Goal: Task Accomplishment & Management: Complete application form

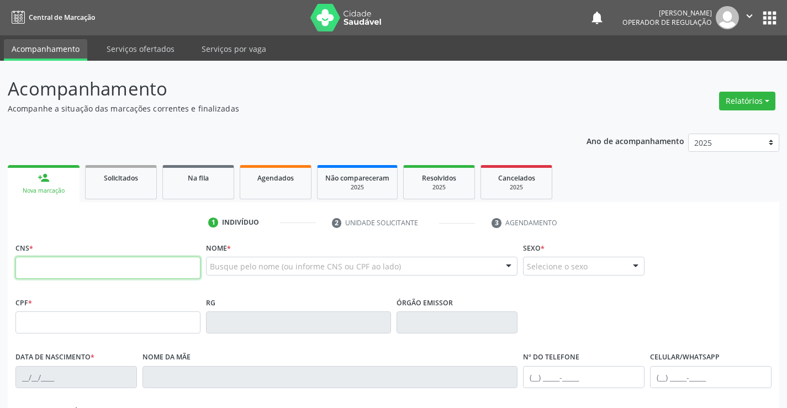
click at [99, 268] on input "text" at bounding box center [107, 268] width 185 height 22
type input "700 9059 0104 8292"
type input "858.543.555-07"
type input "2017710392"
type input "SSP"
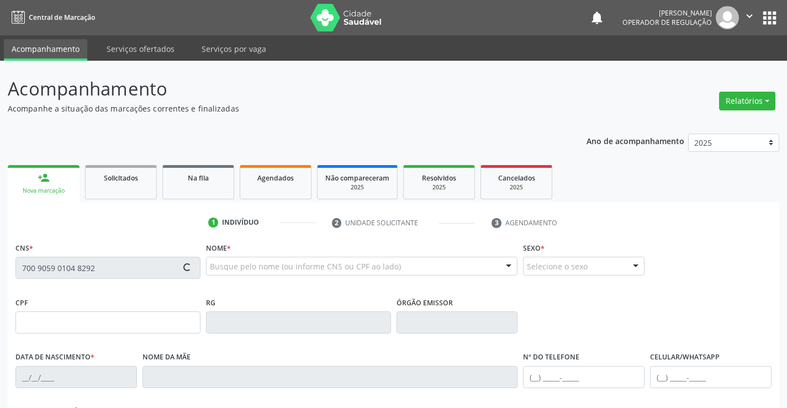
type input "01/02/1993"
type input "(74) 99137-6754"
type input "(74) 99140-4529"
type input "858.543.555-07"
type input "S/N"
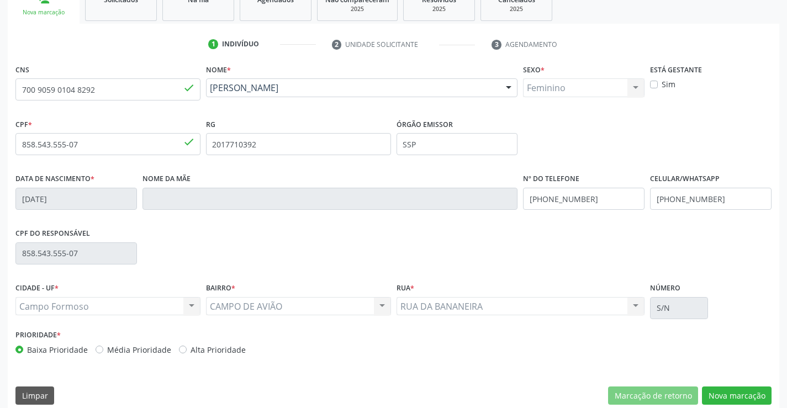
scroll to position [191, 0]
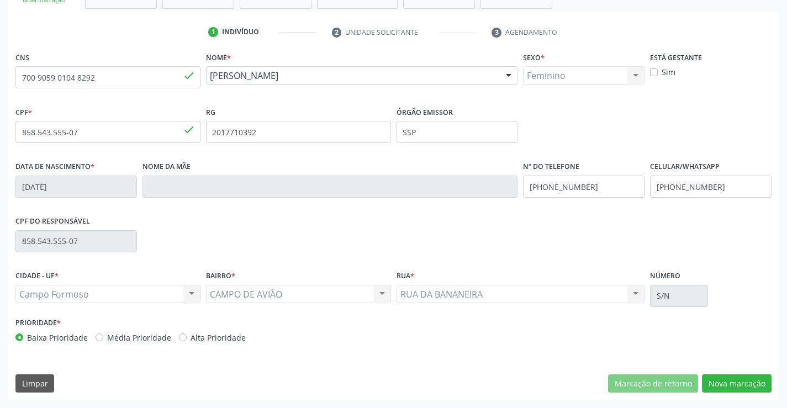
click at [736, 373] on div "CNS 700 9059 0104 8292 done Nome * Eliane dos Santos Martins Eliane dos Santos …" at bounding box center [394, 224] width 772 height 351
click at [735, 381] on button "Nova marcação" at bounding box center [737, 384] width 70 height 19
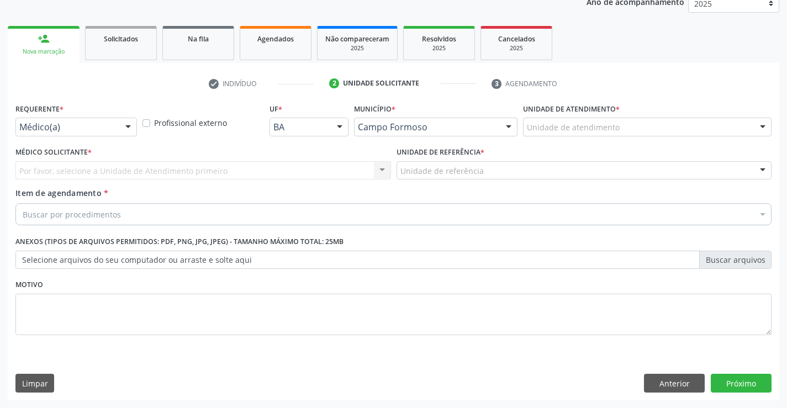
scroll to position [139, 0]
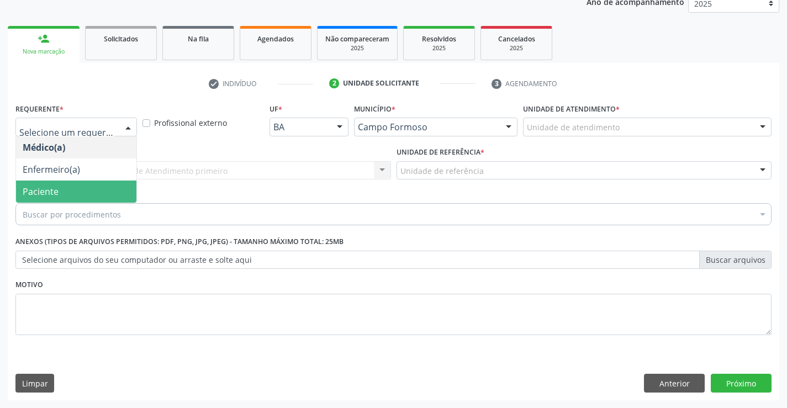
click at [55, 190] on span "Paciente" at bounding box center [41, 192] width 36 height 12
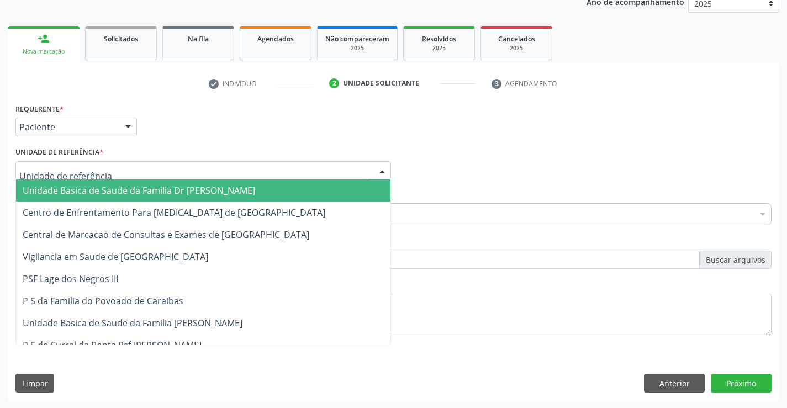
click at [123, 194] on span "Unidade Basica de Saude da Familia Dr [PERSON_NAME]" at bounding box center [139, 190] width 233 height 12
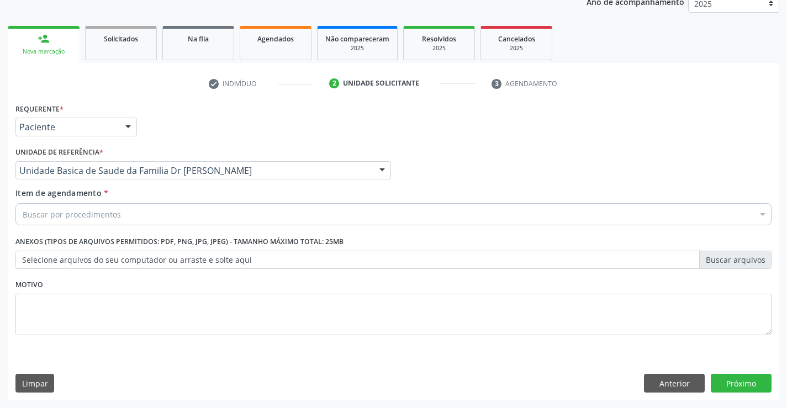
click at [120, 213] on div "Buscar por procedimentos" at bounding box center [393, 214] width 756 height 22
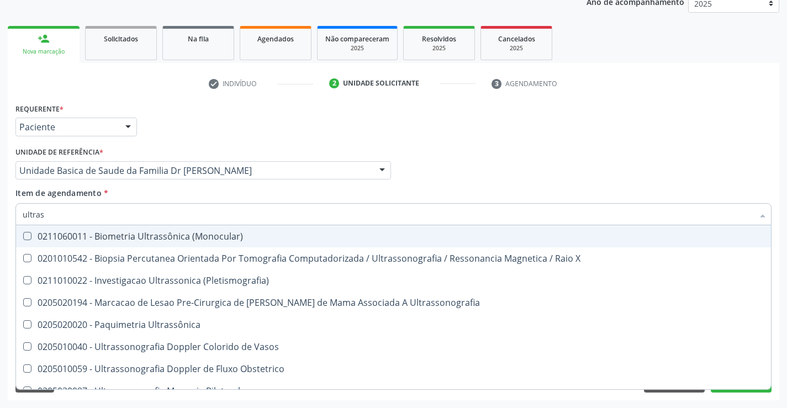
type input "ultrass"
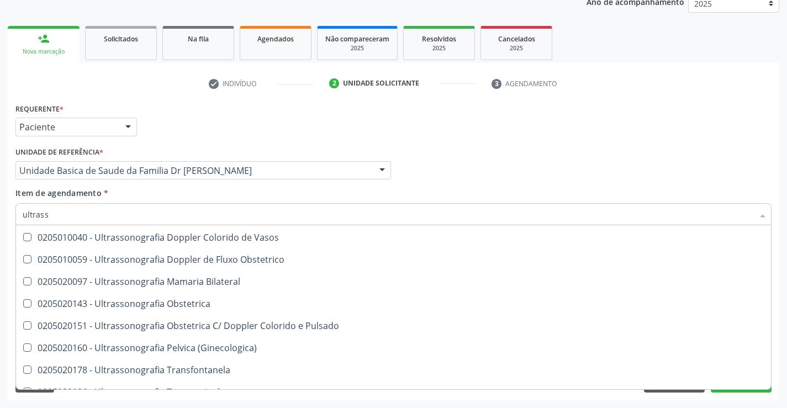
scroll to position [110, 0]
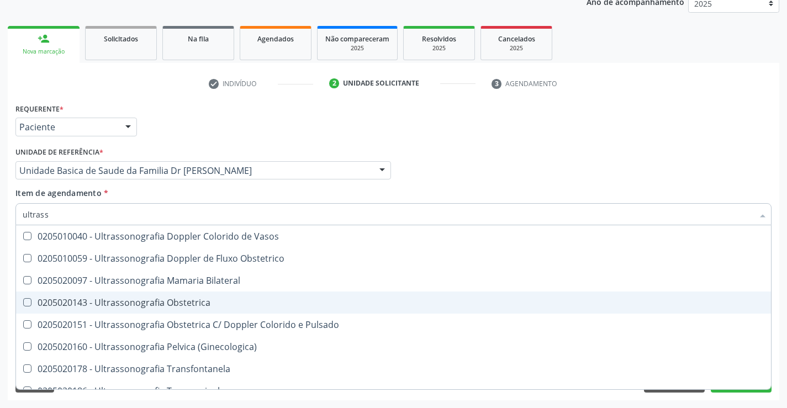
click at [252, 304] on div "0205020143 - Ultrassonografia Obstetrica" at bounding box center [394, 302] width 742 height 9
checkbox Obstetrica "true"
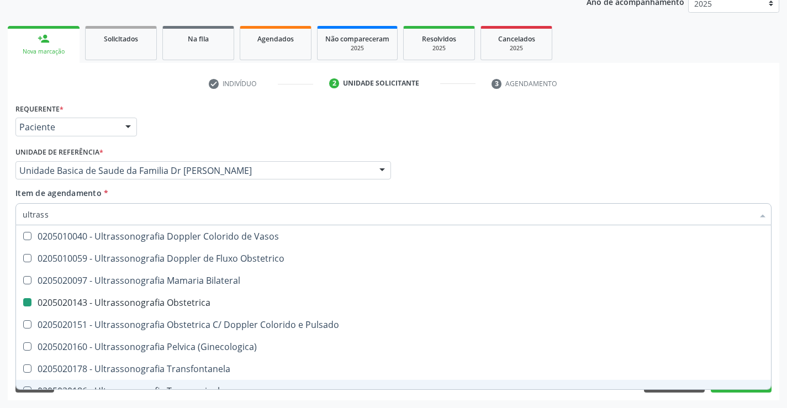
click at [783, 352] on div "Acompanhamento Acompanhe a situação das marcações correntes e finalizadas Relat…" at bounding box center [393, 165] width 787 height 487
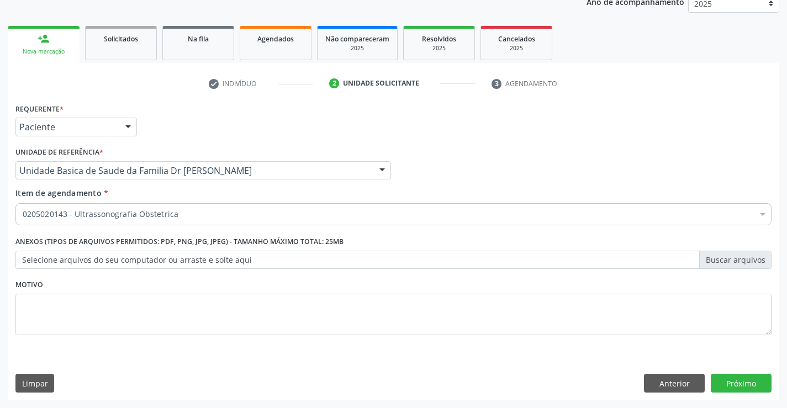
scroll to position [0, 0]
click at [740, 386] on button "Próximo" at bounding box center [741, 383] width 61 height 19
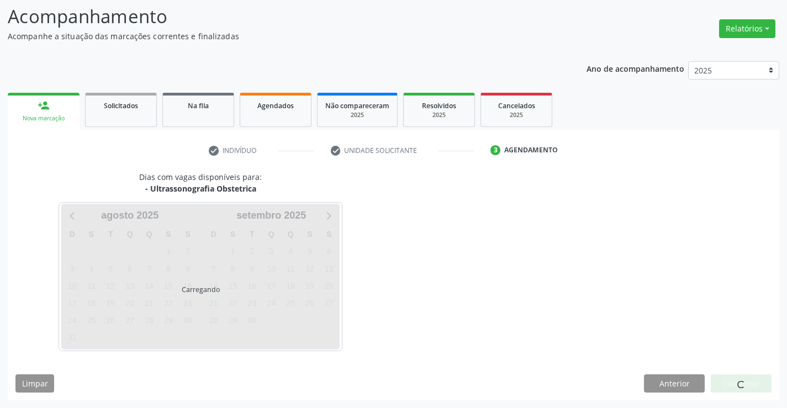
scroll to position [72, 0]
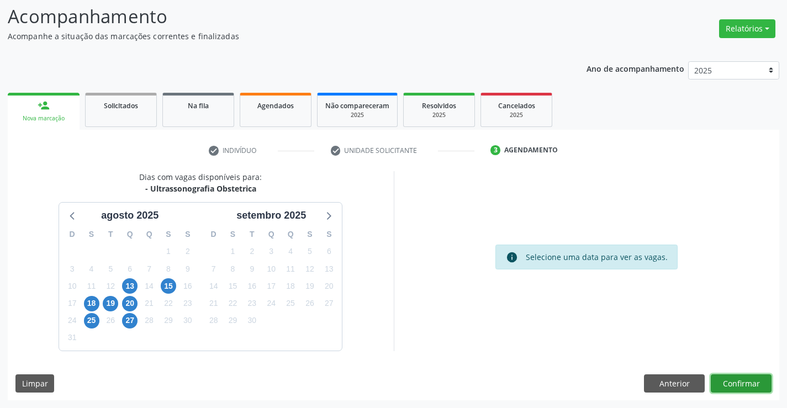
click at [738, 381] on button "Confirmar" at bounding box center [741, 384] width 61 height 19
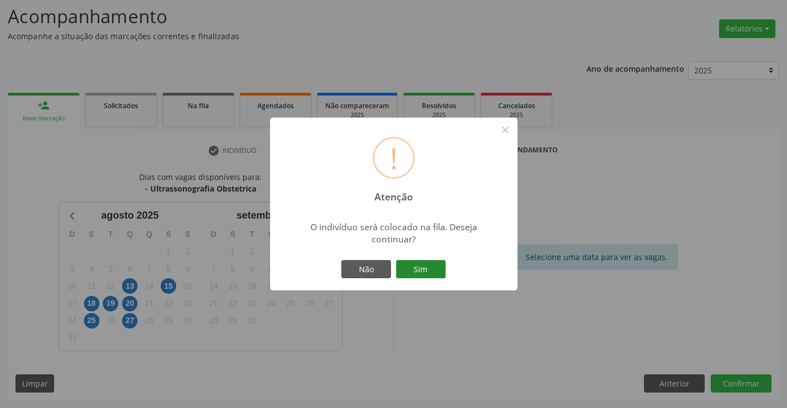
click at [425, 265] on button "Sim" at bounding box center [421, 269] width 50 height 19
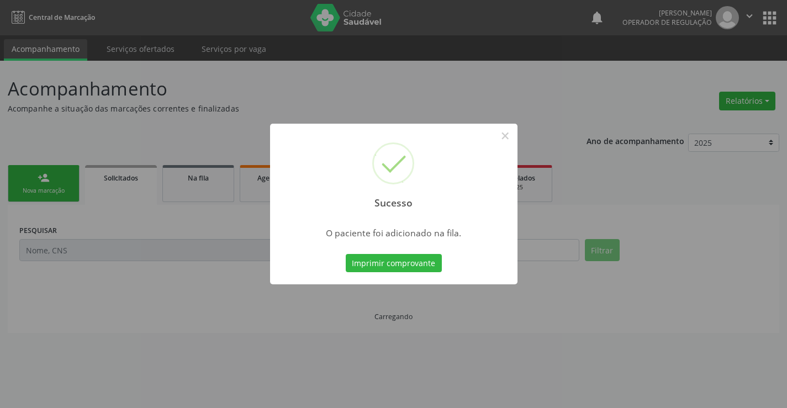
scroll to position [0, 0]
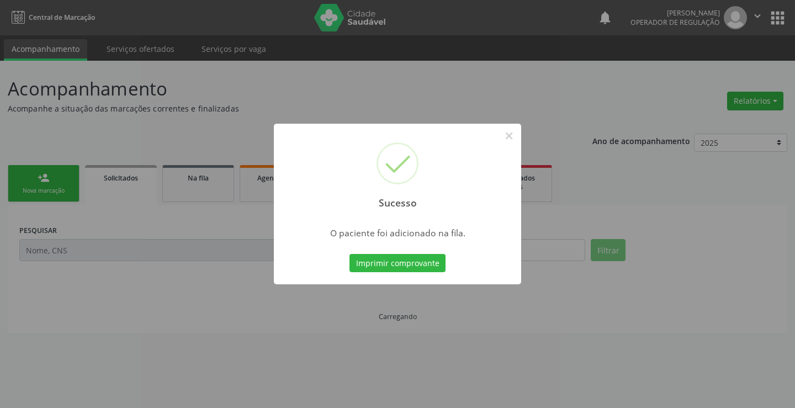
click at [425, 265] on button "Imprimir comprovante" at bounding box center [398, 263] width 96 height 19
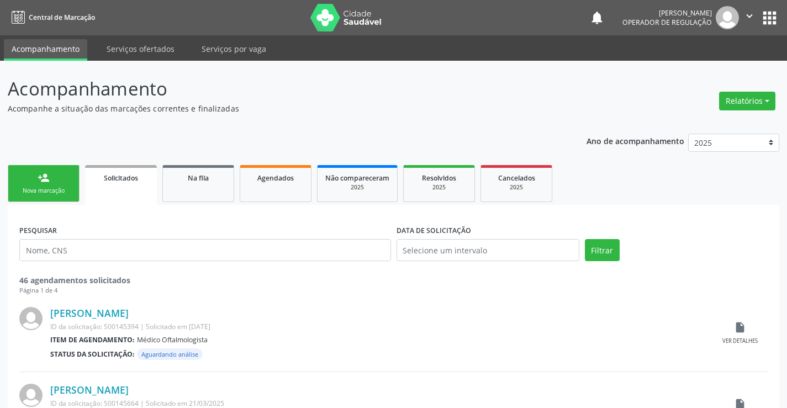
click at [42, 178] on div "person_add" at bounding box center [44, 178] width 12 height 12
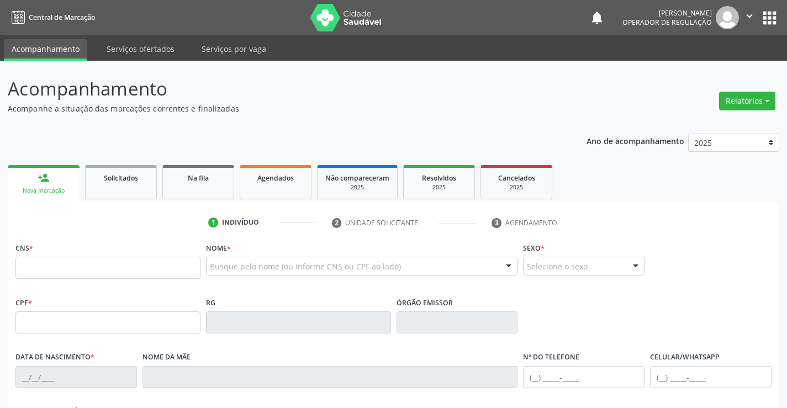
click at [750, 17] on icon "" at bounding box center [749, 16] width 12 height 12
click at [728, 67] on link "Sair" at bounding box center [721, 67] width 76 height 15
click at [90, 273] on input "text" at bounding box center [107, 268] width 185 height 22
type input "704 2062 4864 4689"
type input "2126762025"
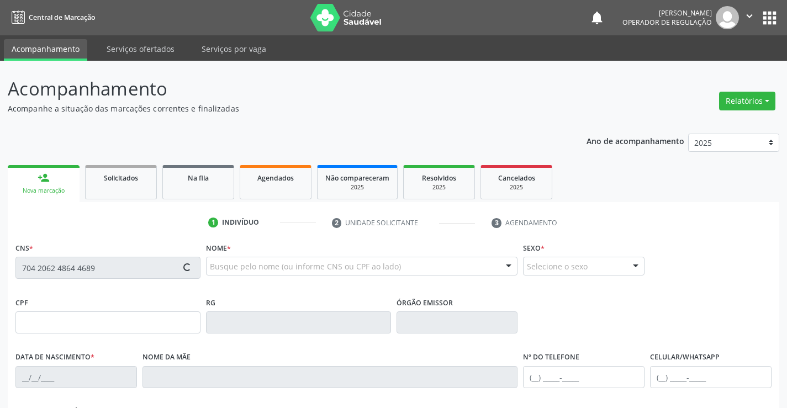
type input "2[DATE]"
type input "[PHONE_NUMBER]"
type input "S/N"
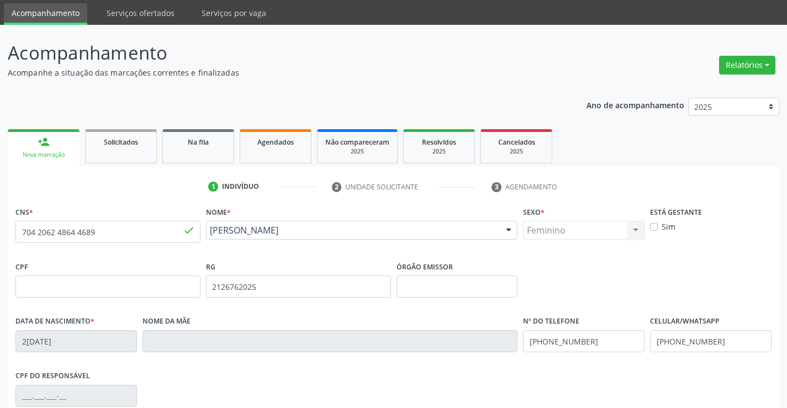
scroll to position [55, 0]
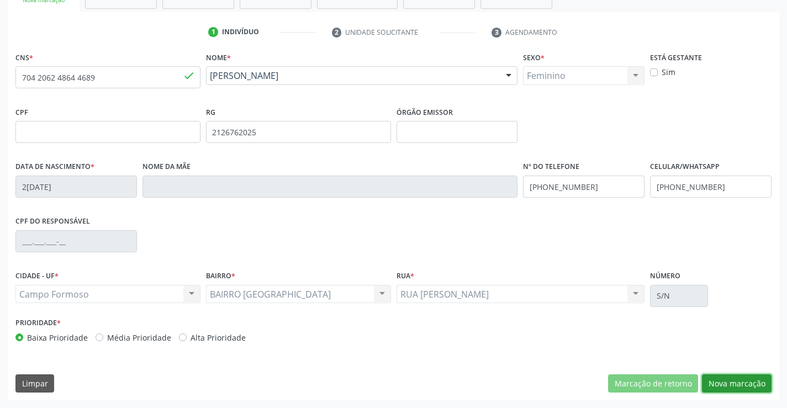
click at [732, 383] on button "Nova marcação" at bounding box center [737, 384] width 70 height 19
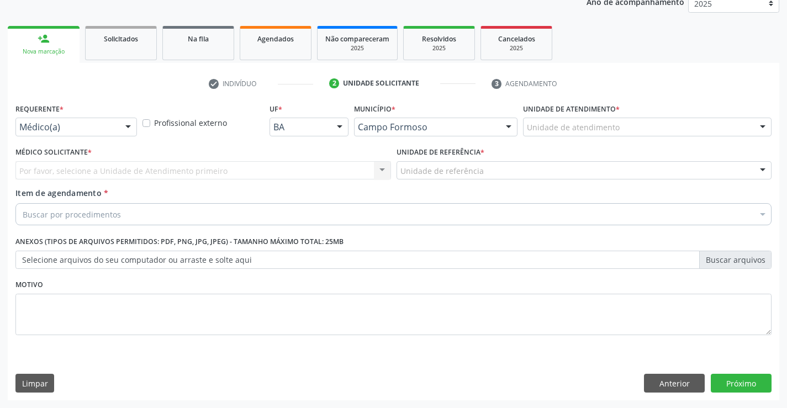
scroll to position [139, 0]
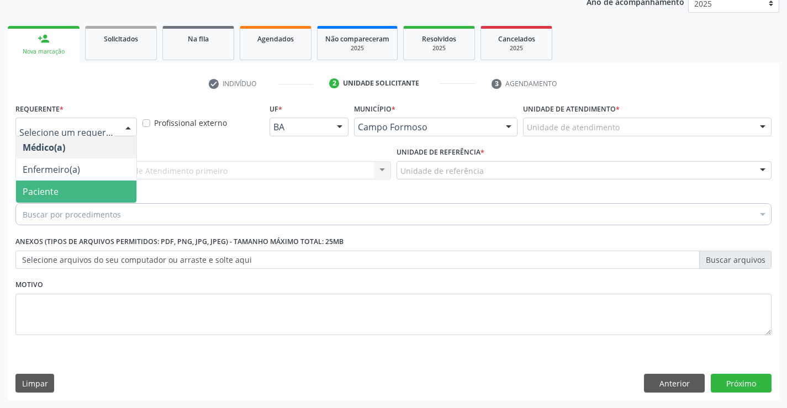
drag, startPoint x: 63, startPoint y: 190, endPoint x: 72, endPoint y: 182, distance: 11.7
click at [63, 191] on span "Paciente" at bounding box center [76, 192] width 120 height 22
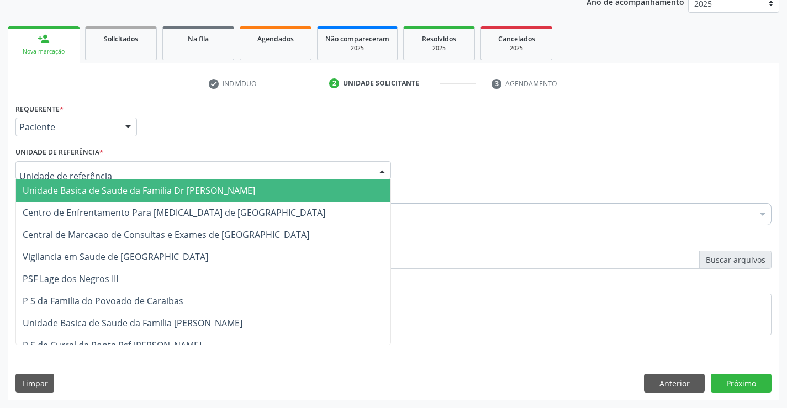
click at [166, 189] on span "Unidade Basica de Saude da Familia Dr [PERSON_NAME]" at bounding box center [139, 190] width 233 height 12
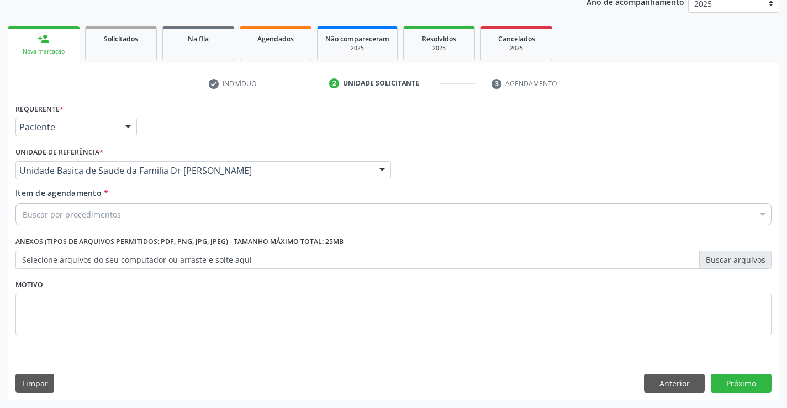
click at [133, 215] on div "Buscar por procedimentos" at bounding box center [393, 214] width 756 height 22
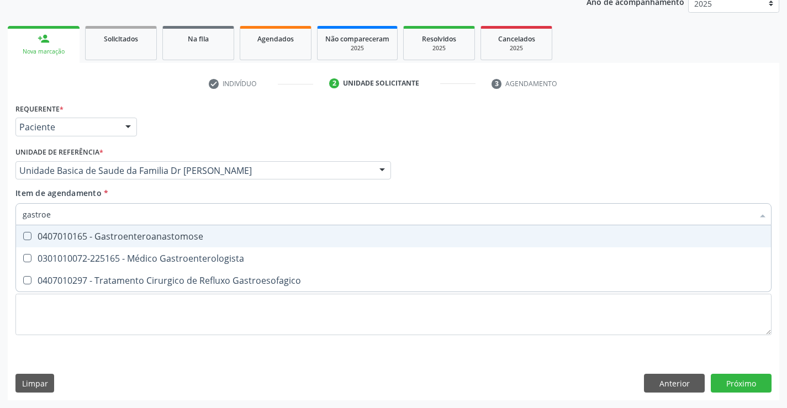
type input "gastroen"
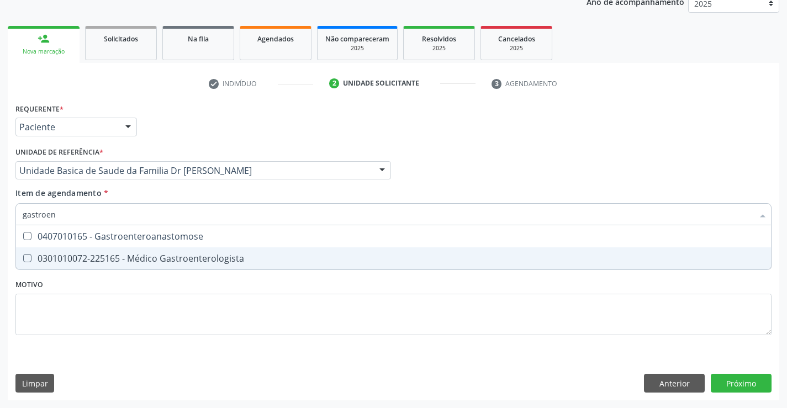
click at [175, 259] on div "0301010072-225165 - Médico Gastroenterologista" at bounding box center [394, 258] width 742 height 9
checkbox Gastroenterologista "true"
type input "gastroen"
click at [261, 284] on div "Requerente * Paciente Médico(a) Enfermeiro(a) Paciente Nenhum resultado encontr…" at bounding box center [393, 226] width 756 height 250
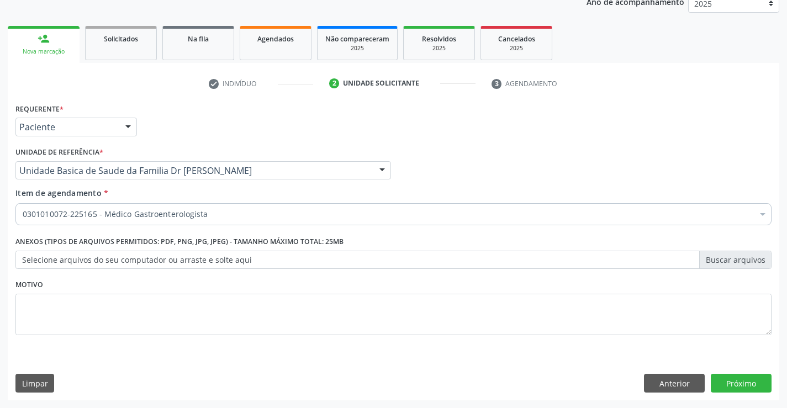
click at [188, 262] on label "Selecione arquivos do seu computador ou arraste e solte aqui" at bounding box center [393, 260] width 756 height 19
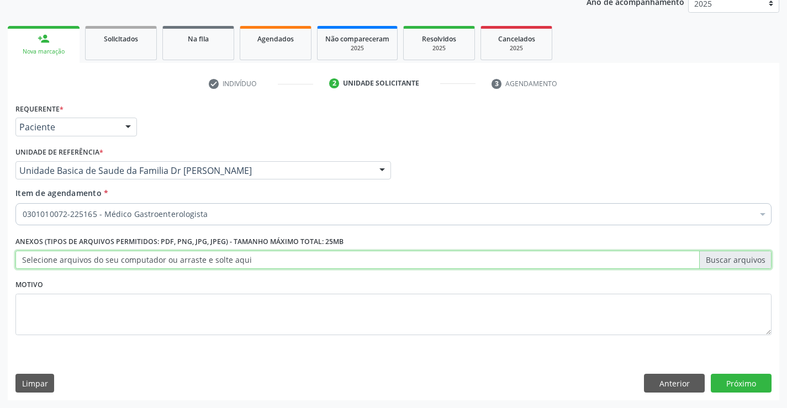
click at [188, 262] on input "Selecione arquivos do seu computador ou arraste e solte aqui" at bounding box center [393, 260] width 756 height 19
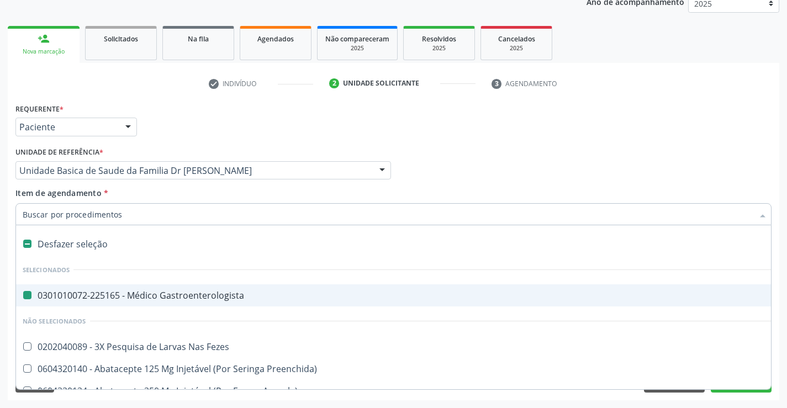
type input "u"
checkbox Gastroenterologista "false"
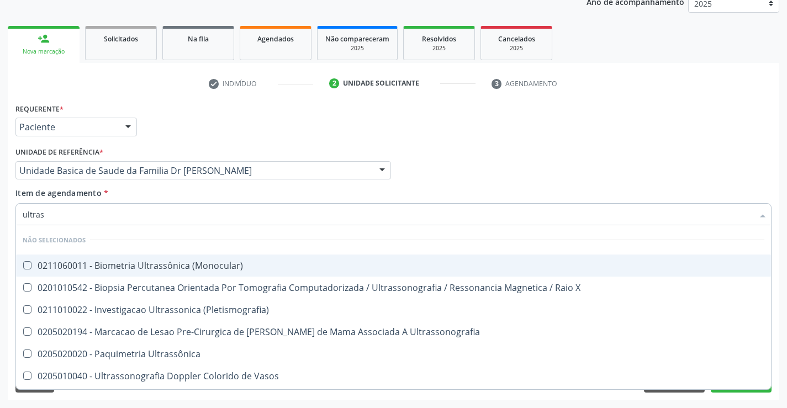
type input "ultrass"
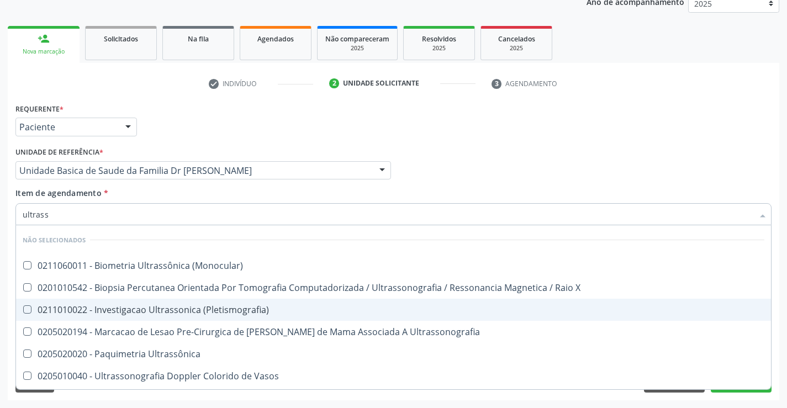
scroll to position [110, 0]
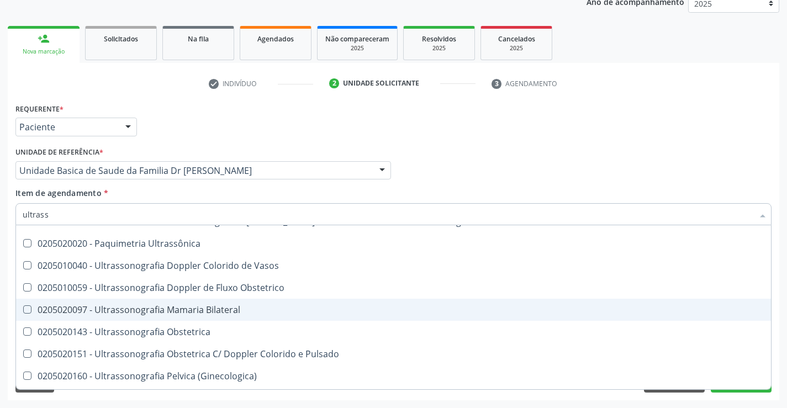
click at [257, 308] on div "0205020097 - Ultrassonografia Mamaria Bilateral" at bounding box center [394, 309] width 742 height 9
checkbox Bilateral "true"
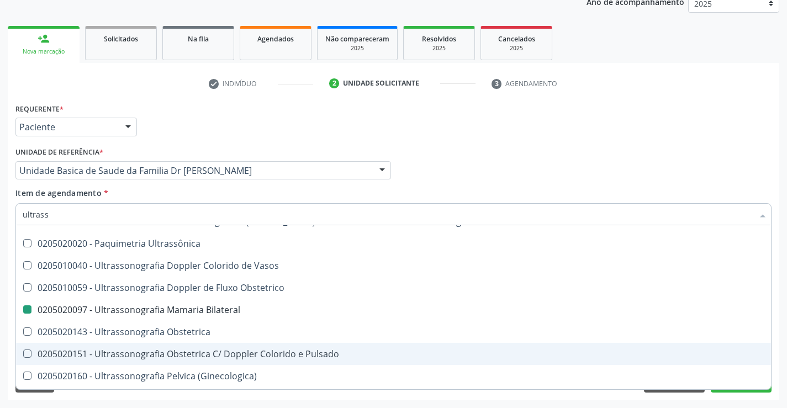
click at [781, 347] on div "Acompanhamento Acompanhe a situação das marcações correntes e finalizadas Relat…" at bounding box center [393, 165] width 787 height 487
checkbox \(Monocular\) "true"
checkbox Bilateral "false"
checkbox X "true"
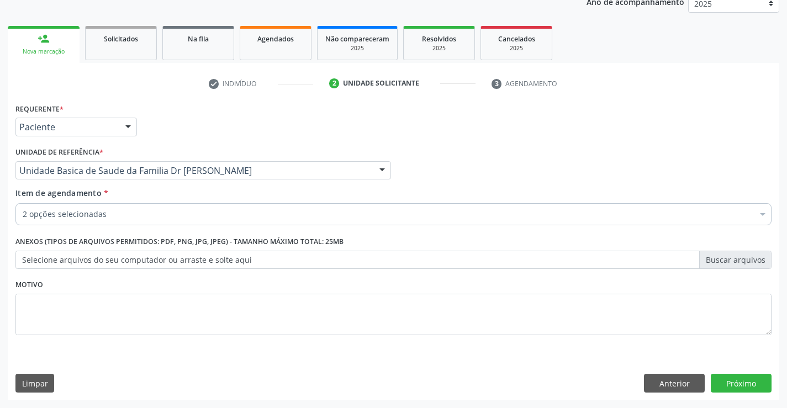
scroll to position [0, 0]
click at [742, 381] on button "Próximo" at bounding box center [741, 383] width 61 height 19
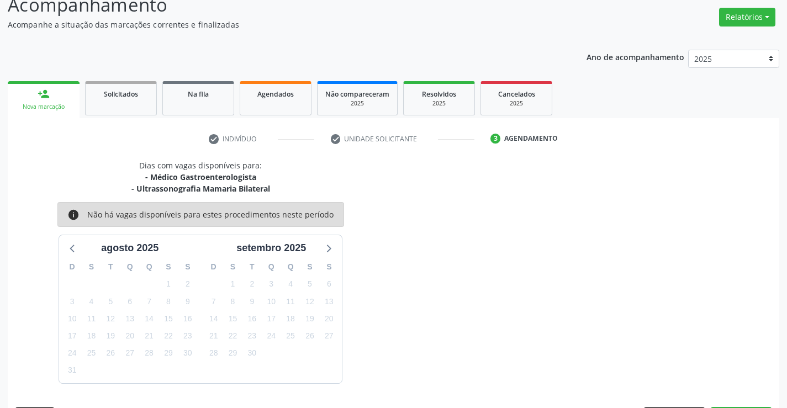
scroll to position [117, 0]
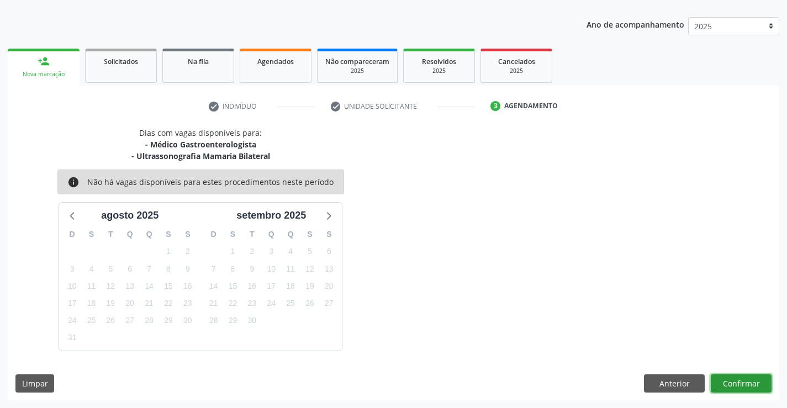
click at [735, 380] on button "Confirmar" at bounding box center [741, 384] width 61 height 19
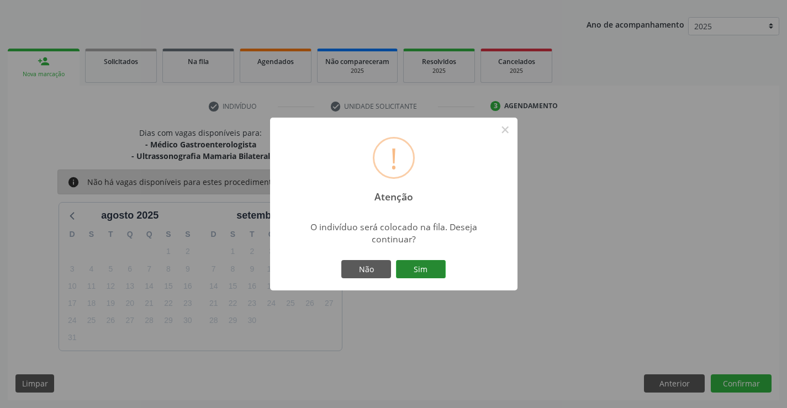
click at [419, 261] on button "Sim" at bounding box center [421, 269] width 50 height 19
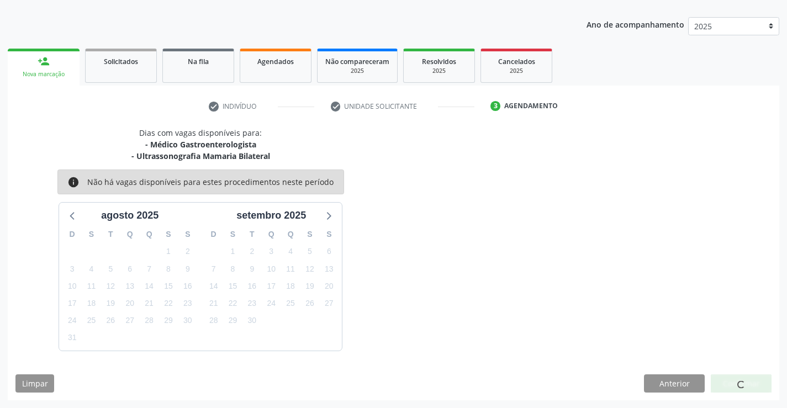
scroll to position [0, 0]
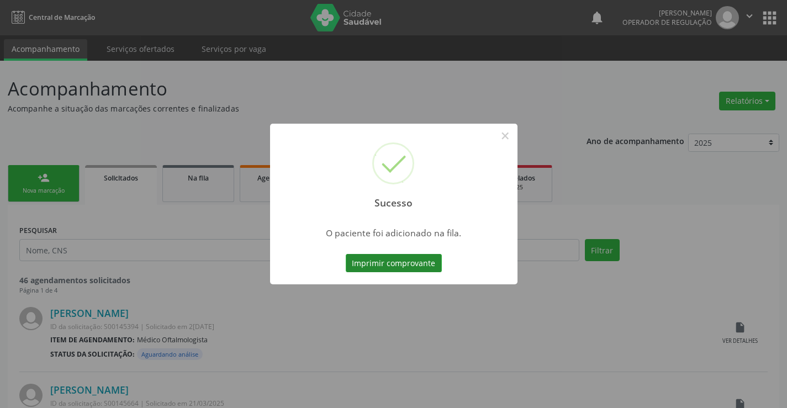
click at [409, 262] on button "Imprimir comprovante" at bounding box center [394, 263] width 96 height 19
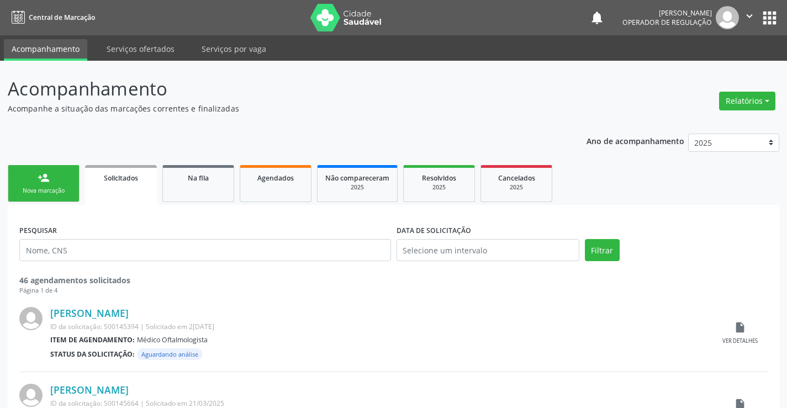
click at [40, 177] on div "person_add" at bounding box center [44, 178] width 12 height 12
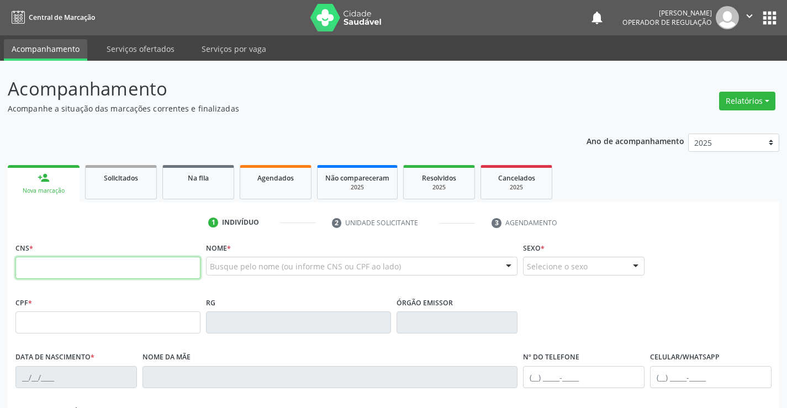
click at [80, 271] on input "text" at bounding box center [107, 268] width 185 height 22
click at [87, 267] on input "text" at bounding box center [107, 268] width 185 height 22
type input "708 7041 6528 9497"
type input "006.950.875-50"
type input "0979518890"
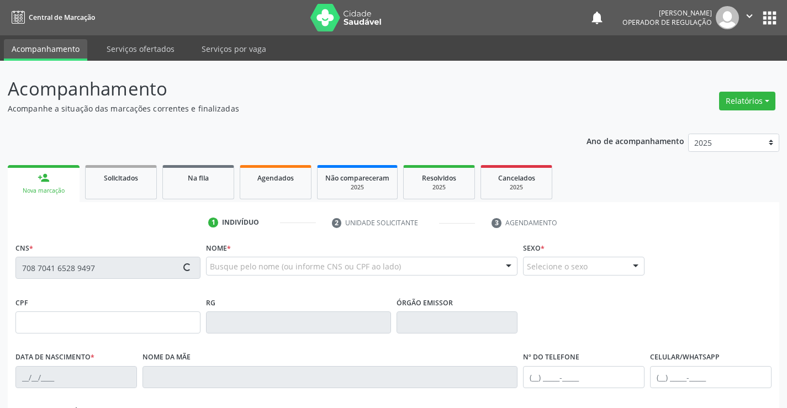
type input "[DATE]"
type input "[PHONE_NUMBER]"
type input "SN"
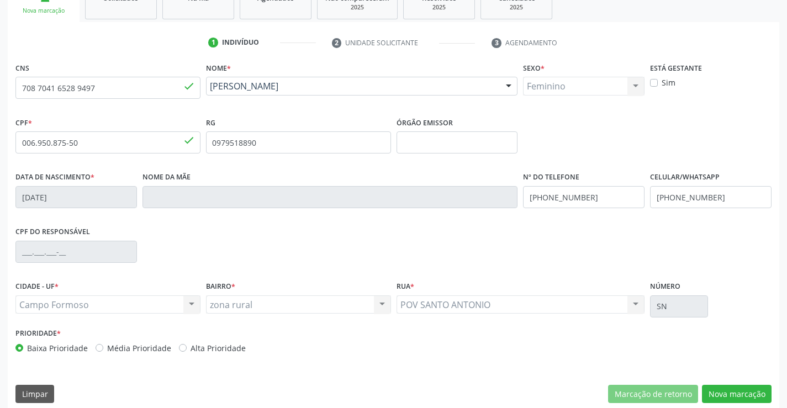
scroll to position [191, 0]
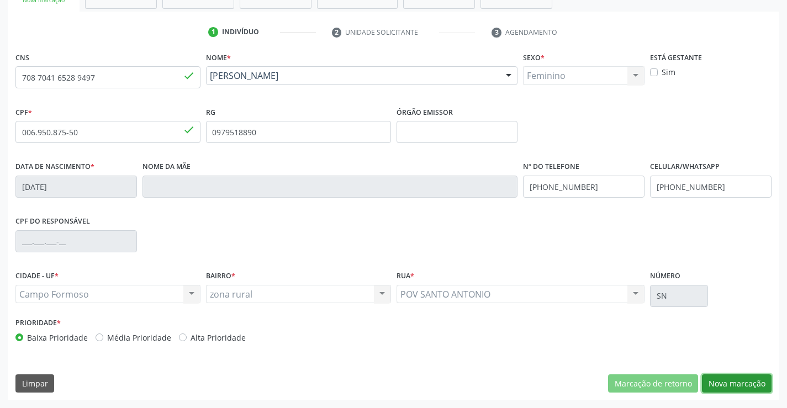
click at [734, 383] on button "Nova marcação" at bounding box center [737, 384] width 70 height 19
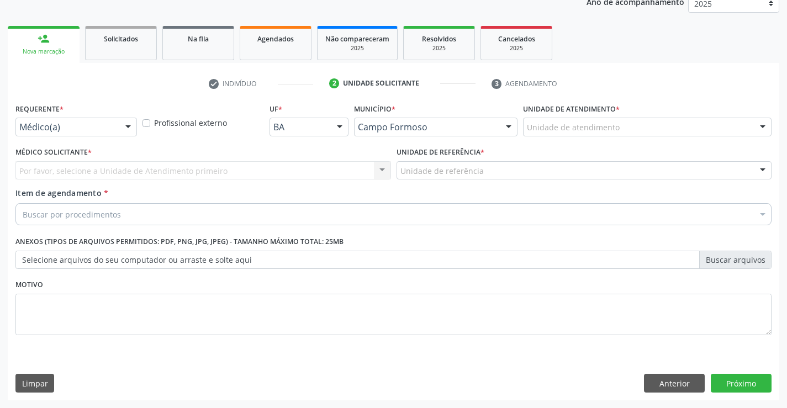
scroll to position [139, 0]
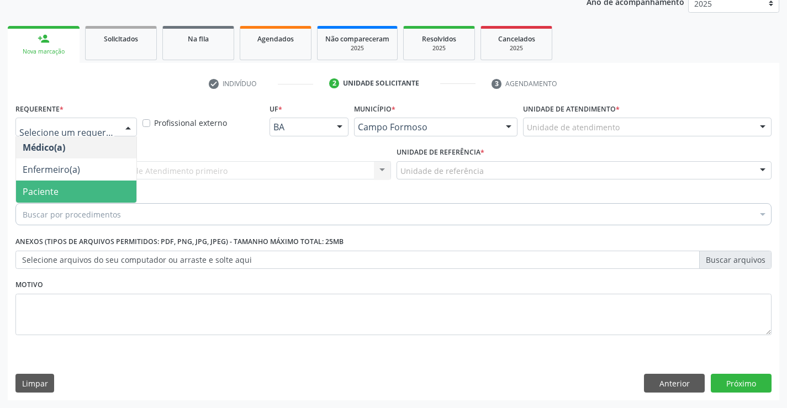
click at [70, 190] on span "Paciente" at bounding box center [76, 192] width 120 height 22
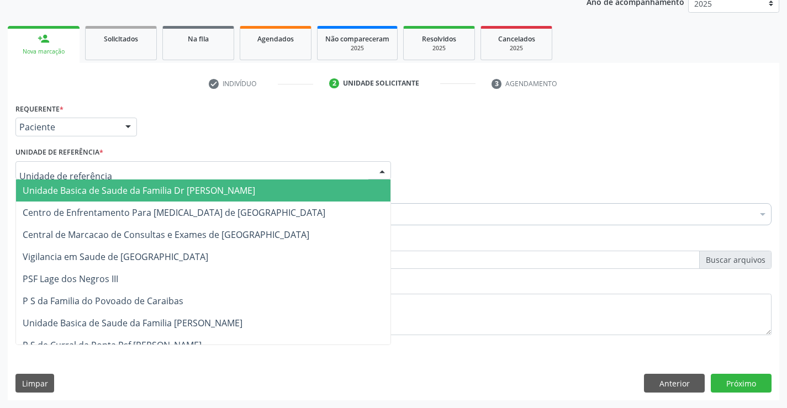
click at [141, 190] on span "Unidade Basica de Saude da Familia Dr [PERSON_NAME]" at bounding box center [139, 190] width 233 height 12
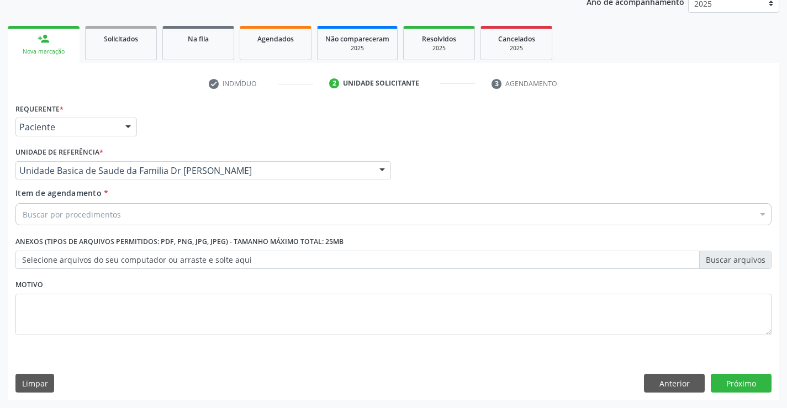
click at [126, 216] on div "Buscar por procedimentos" at bounding box center [393, 214] width 756 height 22
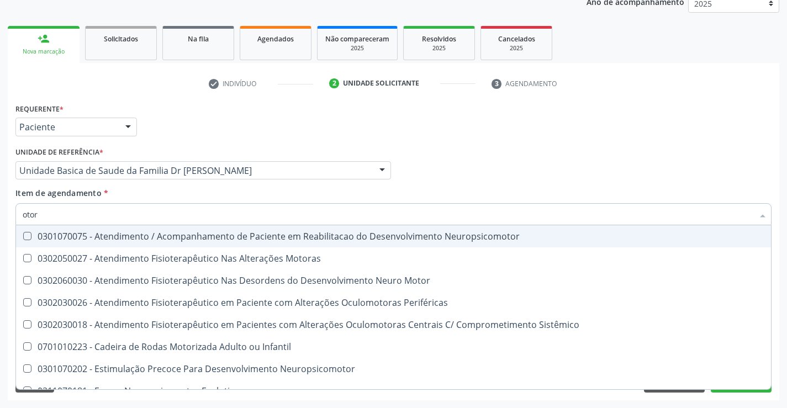
type input "otorr"
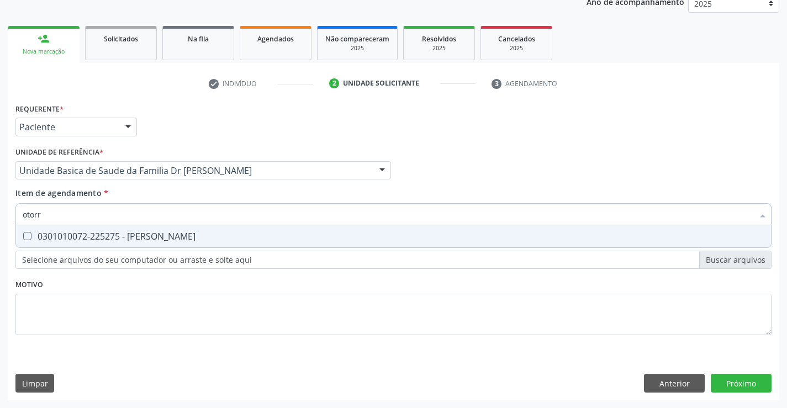
click at [166, 234] on div "0301010072-225275 - [PERSON_NAME]" at bounding box center [394, 236] width 742 height 9
checkbox Otorrinolaringologista "true"
click at [746, 381] on div "Requerente * Paciente Médico(a) Enfermeiro(a) Paciente Nenhum resultado encontr…" at bounding box center [394, 251] width 772 height 300
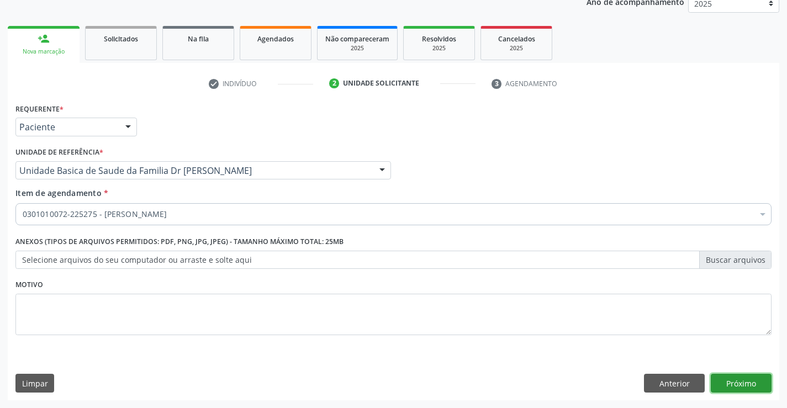
click at [741, 387] on button "Próximo" at bounding box center [741, 383] width 61 height 19
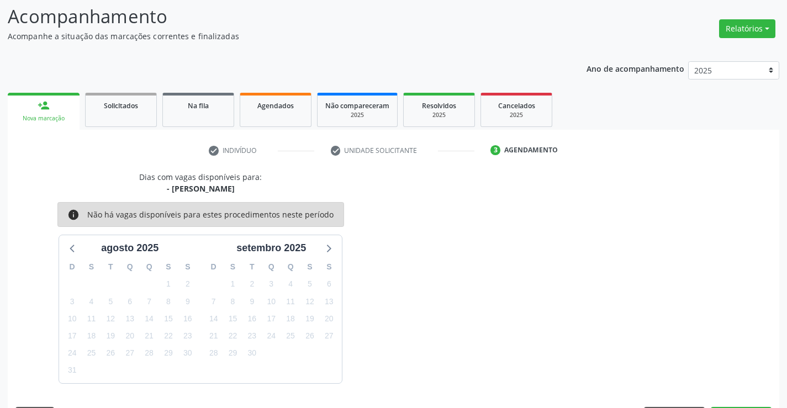
scroll to position [105, 0]
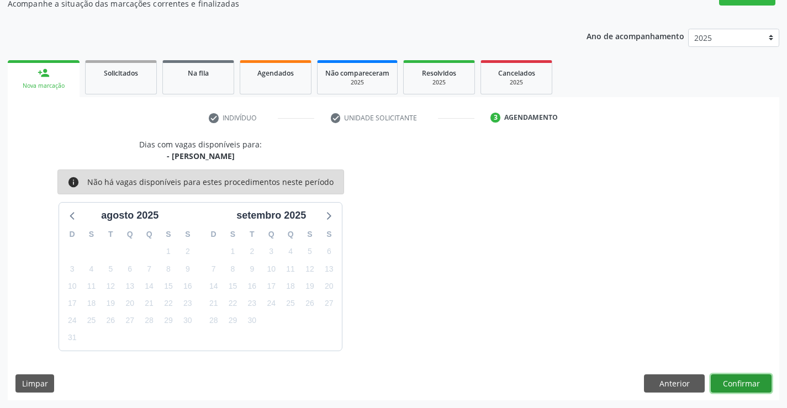
click at [743, 382] on button "Confirmar" at bounding box center [741, 384] width 61 height 19
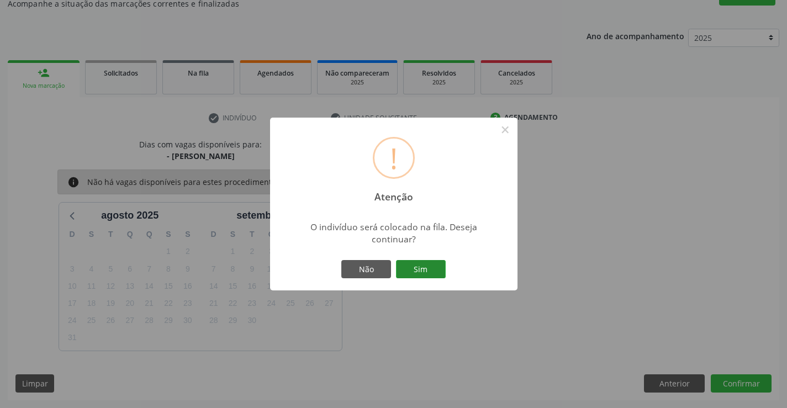
click at [419, 270] on button "Sim" at bounding box center [421, 269] width 50 height 19
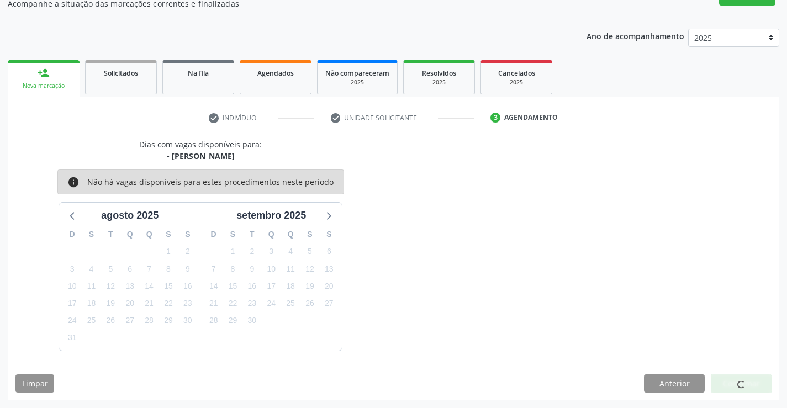
scroll to position [0, 0]
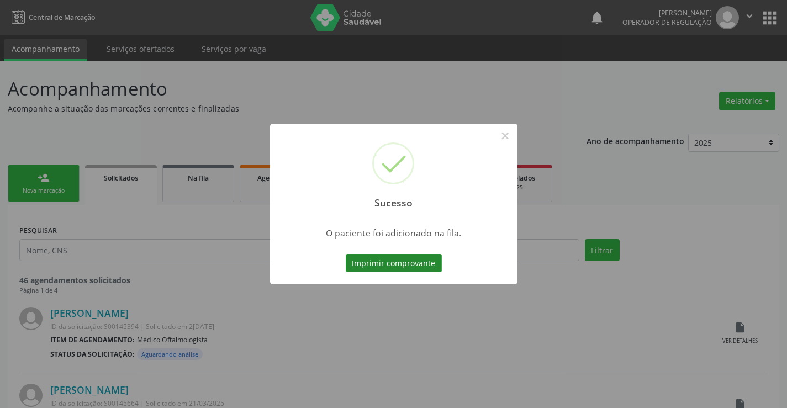
click at [391, 258] on button "Imprimir comprovante" at bounding box center [394, 263] width 96 height 19
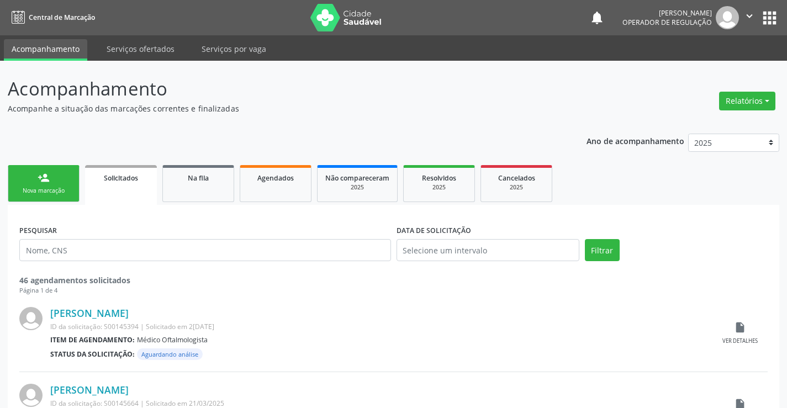
click at [53, 182] on link "person_add Nova marcação" at bounding box center [44, 183] width 72 height 37
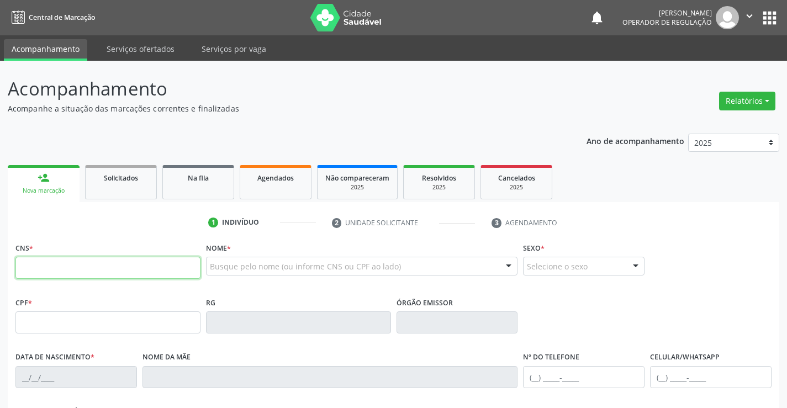
click at [92, 265] on input "text" at bounding box center [107, 268] width 185 height 22
click at [91, 266] on input "text" at bounding box center [107, 268] width 185 height 22
click at [48, 265] on input "text" at bounding box center [107, 268] width 185 height 22
click at [55, 270] on input "text" at bounding box center [107, 268] width 185 height 22
type input "706 8017 0044 7420"
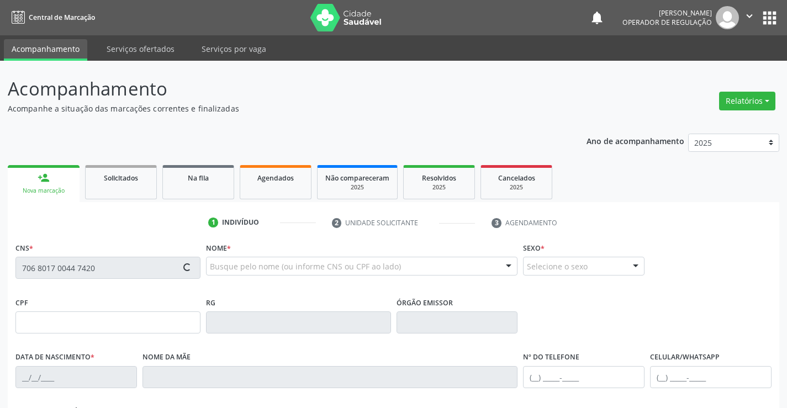
type input "28[DATE]"
type input "[PHONE_NUMBER]"
type input "091.339.385-12"
type input "S/N"
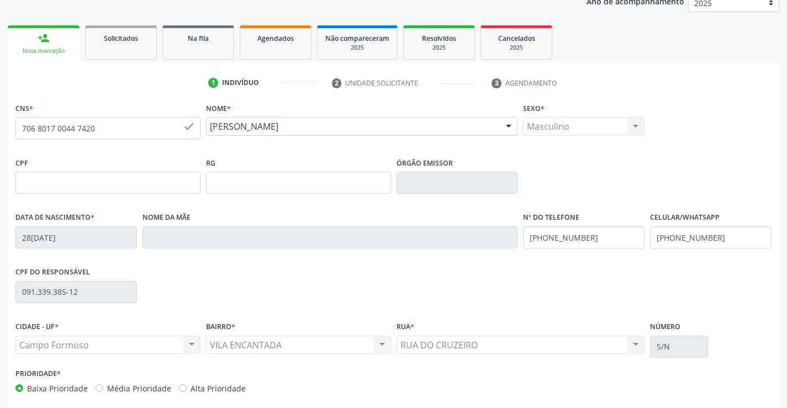
scroll to position [191, 0]
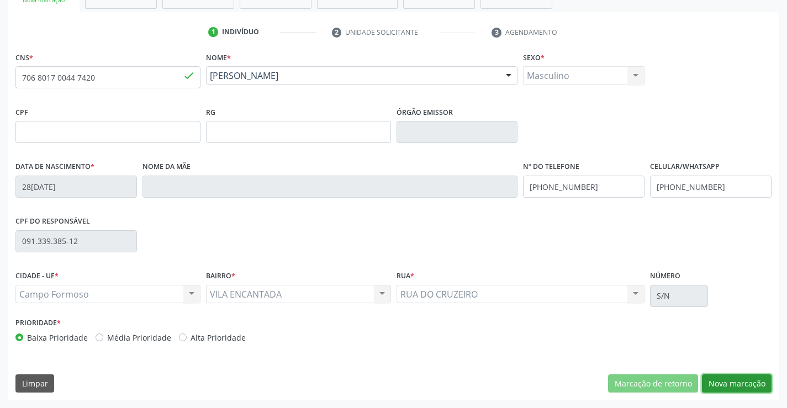
click at [735, 382] on button "Nova marcação" at bounding box center [737, 384] width 70 height 19
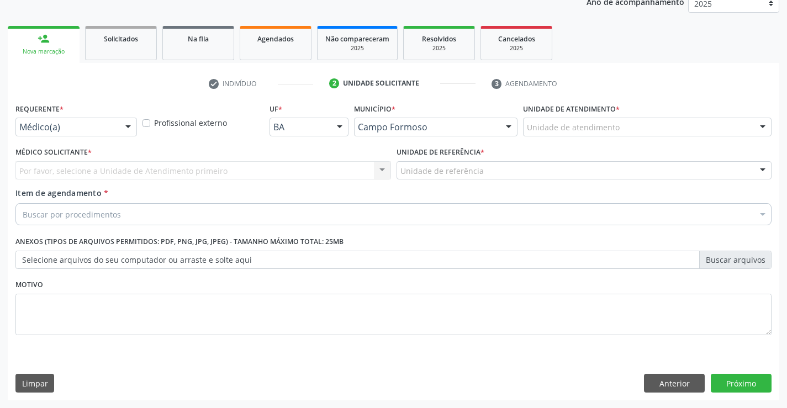
scroll to position [139, 0]
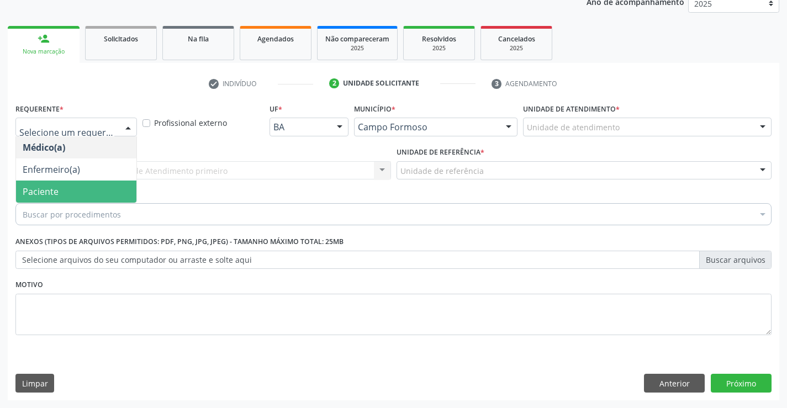
click at [54, 190] on span "Paciente" at bounding box center [41, 192] width 36 height 12
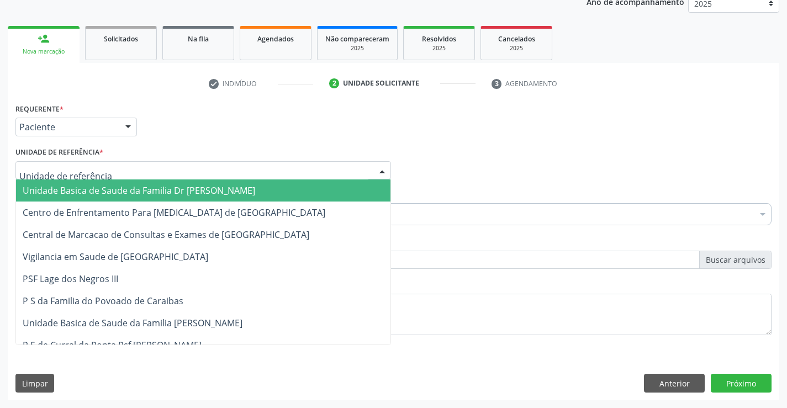
click at [111, 188] on span "Unidade Basica de Saude da Familia Dr [PERSON_NAME]" at bounding box center [139, 190] width 233 height 12
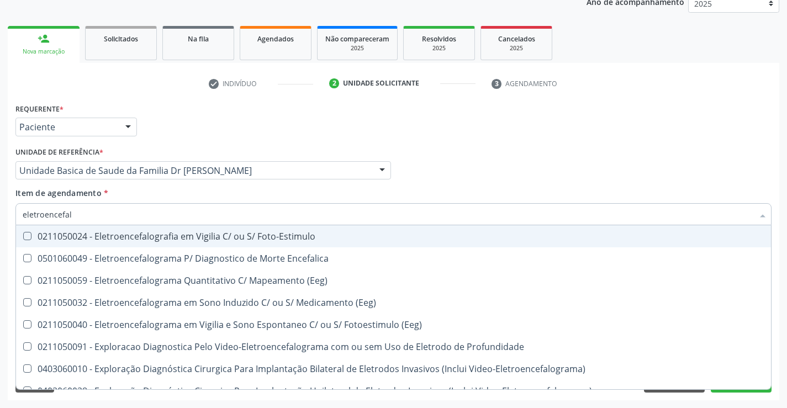
type input "eletroencefalo"
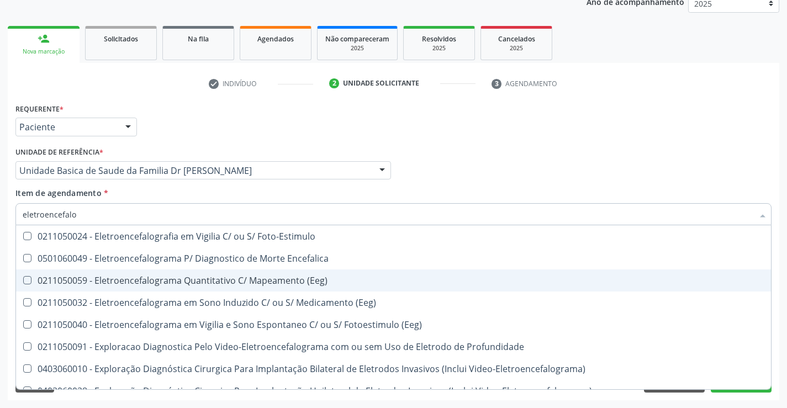
click at [204, 281] on div "0211050059 - Eletroencefalograma Quantitativo C/ Mapeamento (Eeg)" at bounding box center [394, 280] width 742 height 9
checkbox \(Eeg\) "true"
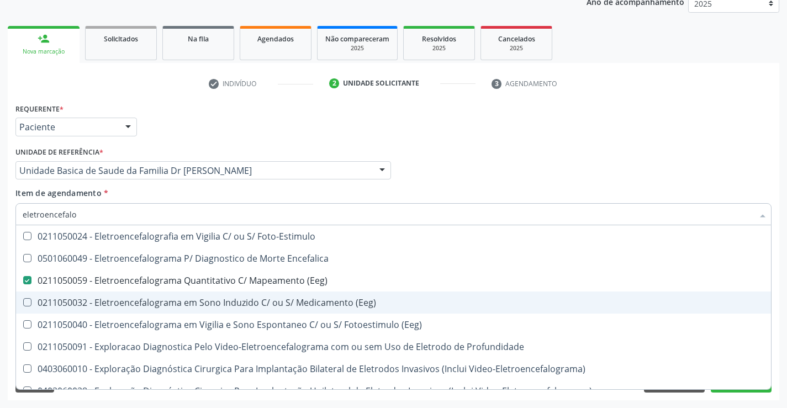
click at [777, 301] on div "Requerente * Paciente Médico(a) Enfermeiro(a) Paciente Nenhum resultado encontr…" at bounding box center [394, 251] width 772 height 300
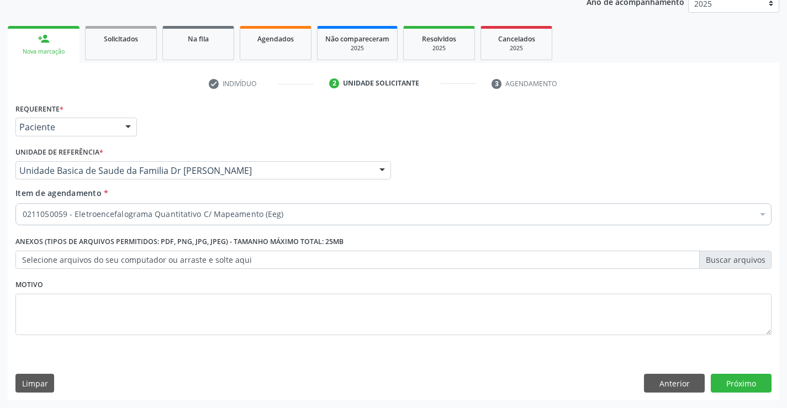
checkbox \(Eeg\) "true"
click at [741, 379] on button "Próximo" at bounding box center [741, 383] width 61 height 19
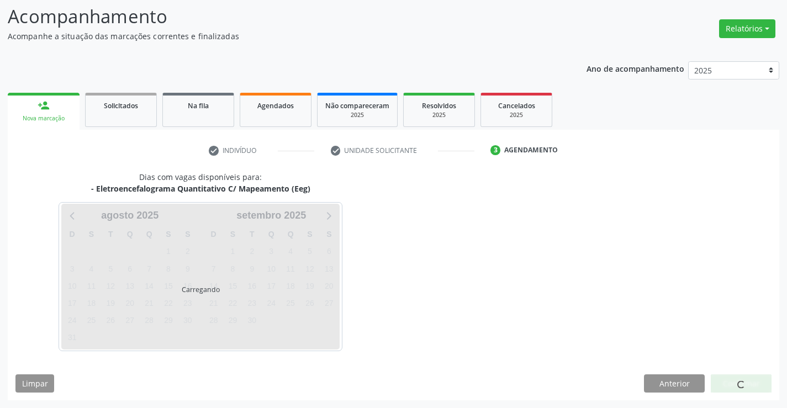
scroll to position [105, 0]
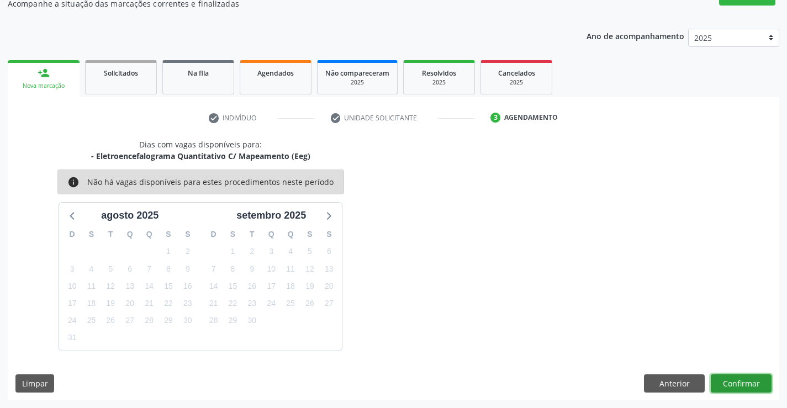
click at [741, 379] on button "Confirmar" at bounding box center [741, 384] width 61 height 19
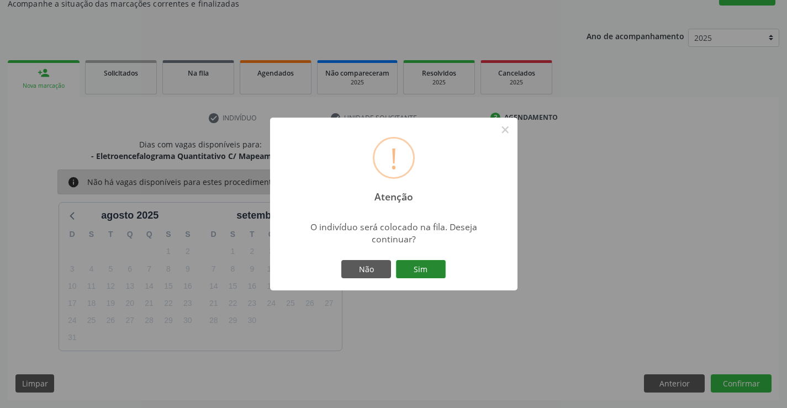
click at [416, 267] on button "Sim" at bounding box center [421, 269] width 50 height 19
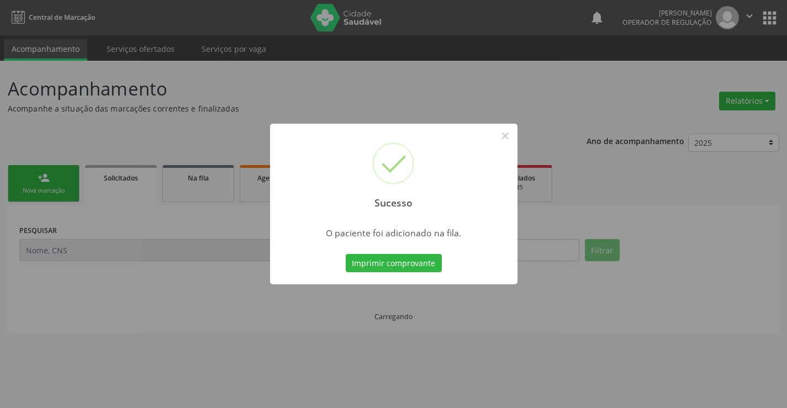
scroll to position [0, 0]
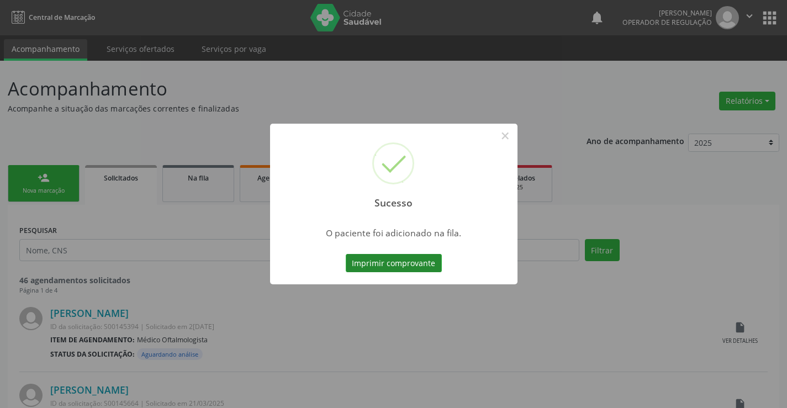
click at [400, 259] on button "Imprimir comprovante" at bounding box center [394, 263] width 96 height 19
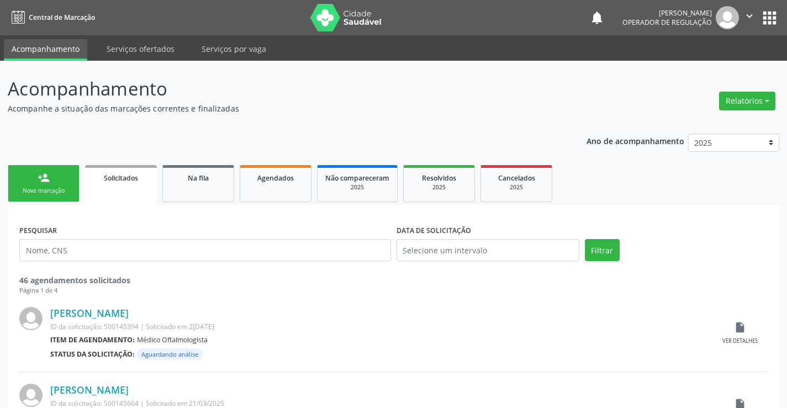
click at [52, 188] on div "Nova marcação" at bounding box center [43, 191] width 55 height 8
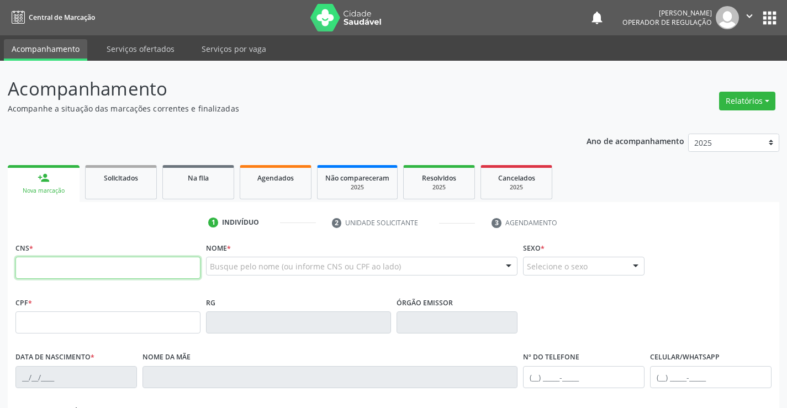
click at [60, 273] on input "text" at bounding box center [107, 268] width 185 height 22
type input "707 4030 8678 8176"
type input "1[DATE]"
type input "[PHONE_NUMBER]"
type input "S/N"
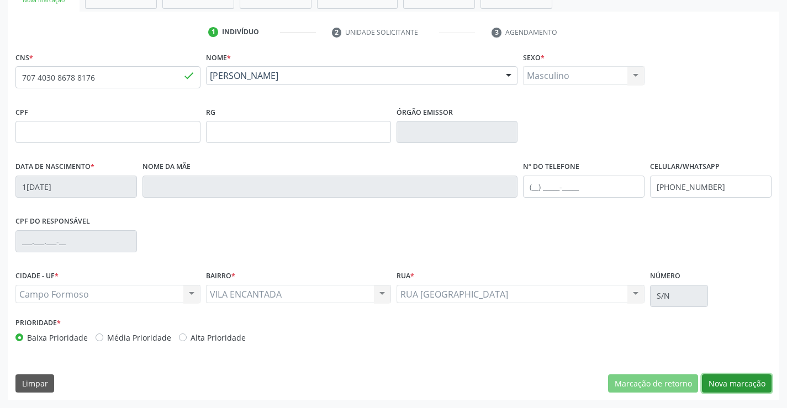
click at [730, 379] on button "Nova marcação" at bounding box center [737, 384] width 70 height 19
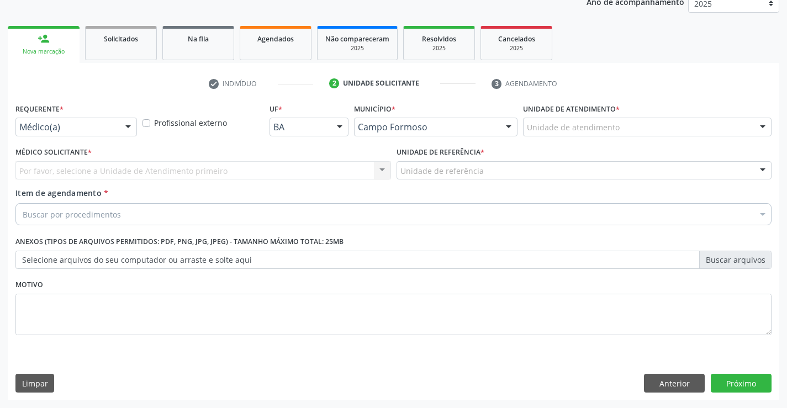
scroll to position [139, 0]
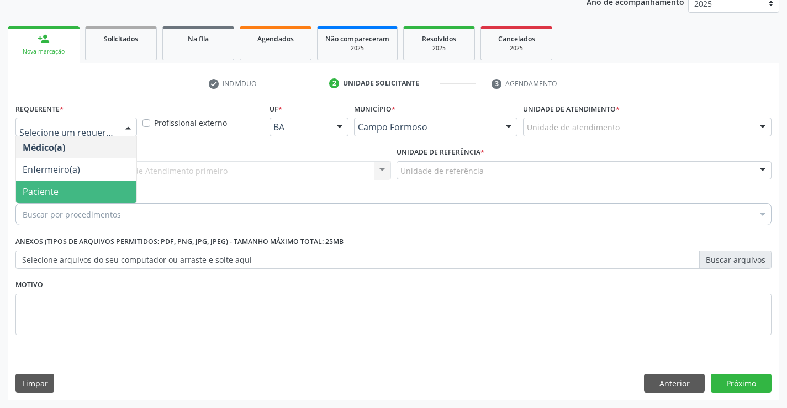
click at [75, 192] on span "Paciente" at bounding box center [76, 192] width 120 height 22
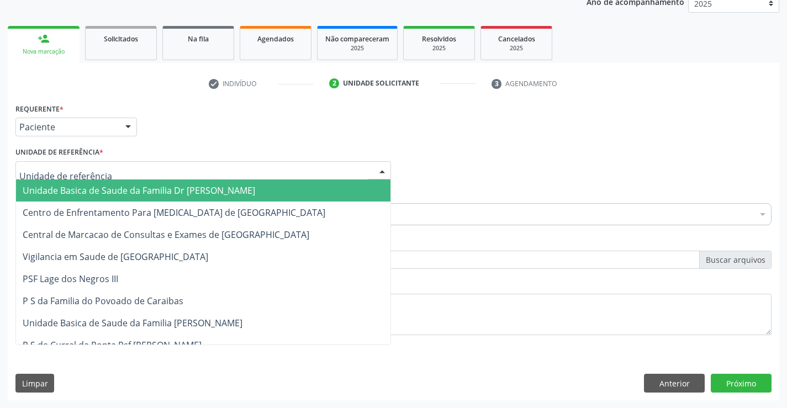
click at [91, 187] on span "Unidade Basica de Saude da Familia Dr [PERSON_NAME]" at bounding box center [139, 190] width 233 height 12
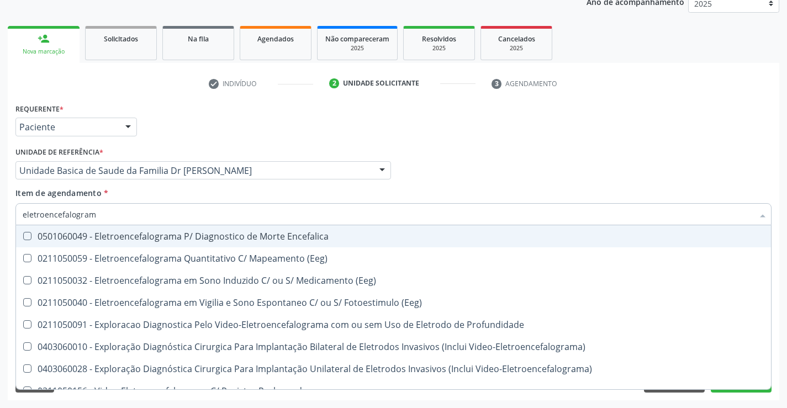
type input "eletroencefalograma"
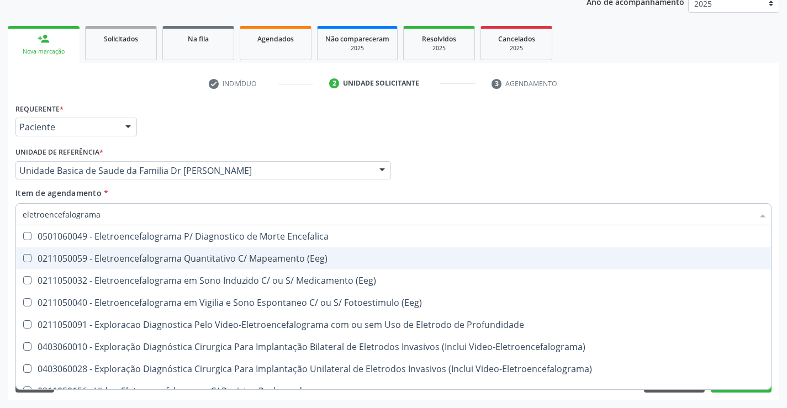
click at [201, 258] on div "0211050059 - Eletroencefalograma Quantitativo C/ Mapeamento (Eeg)" at bounding box center [394, 258] width 742 height 9
checkbox \(Eeg\) "true"
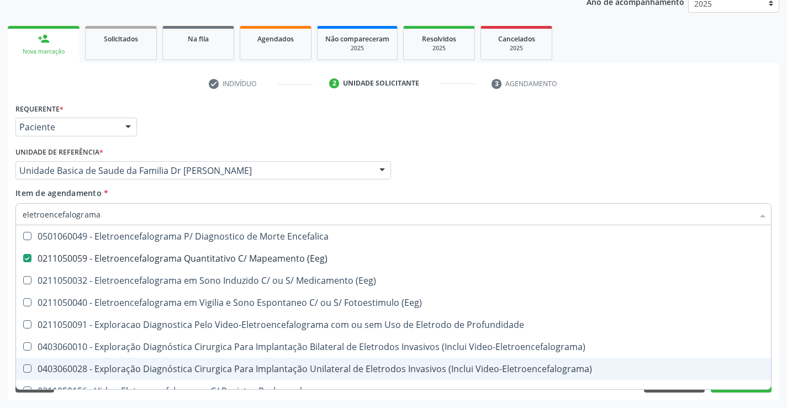
click at [779, 337] on div "Requerente * Paciente Médico(a) Enfermeiro(a) Paciente Nenhum resultado encontr…" at bounding box center [394, 251] width 772 height 300
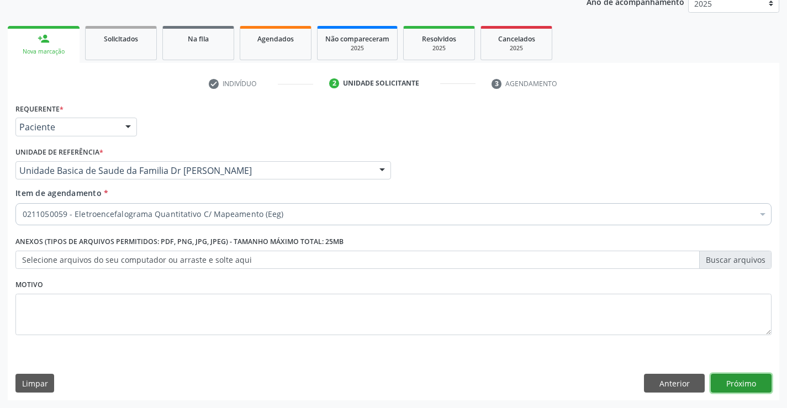
click at [740, 377] on button "Próximo" at bounding box center [741, 383] width 61 height 19
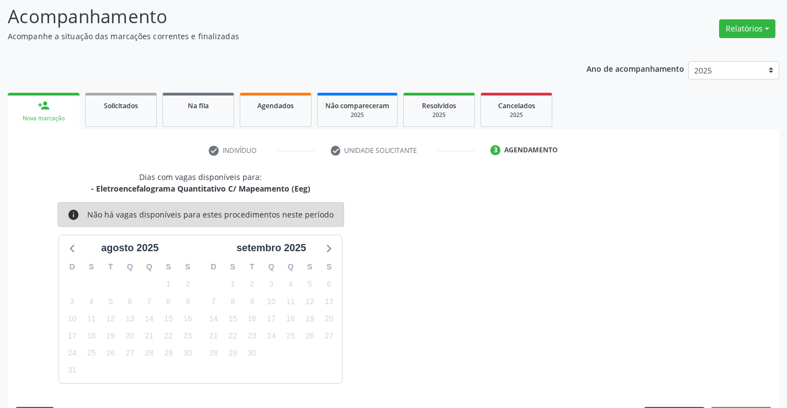
scroll to position [105, 0]
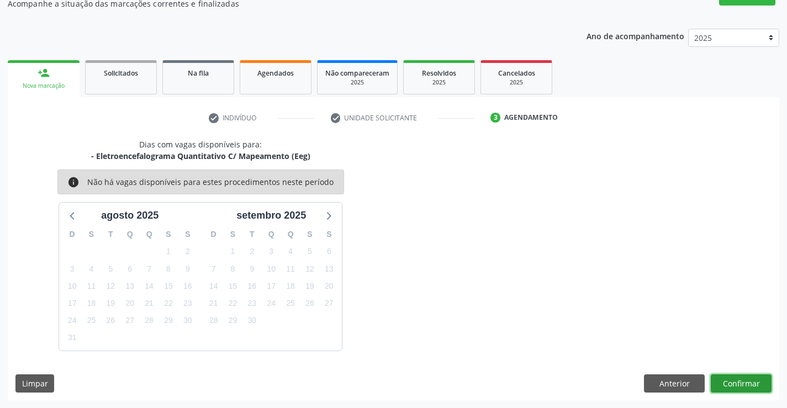
click at [740, 377] on button "Confirmar" at bounding box center [741, 384] width 61 height 19
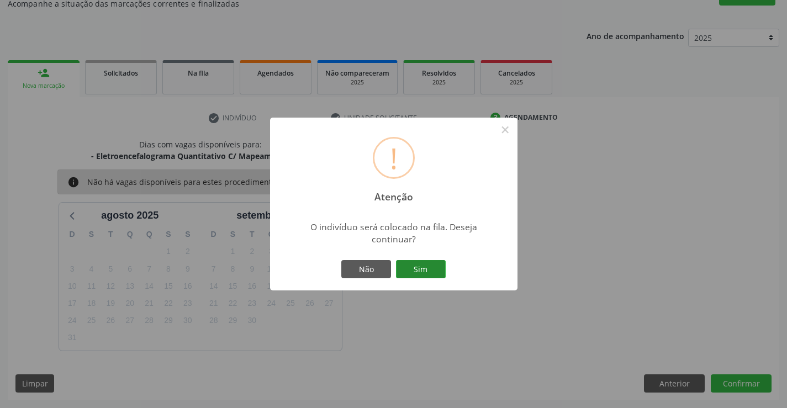
click at [417, 269] on button "Sim" at bounding box center [421, 269] width 50 height 19
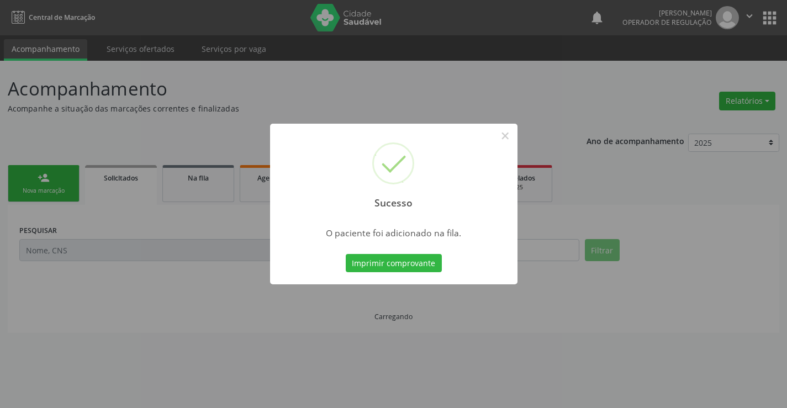
scroll to position [0, 0]
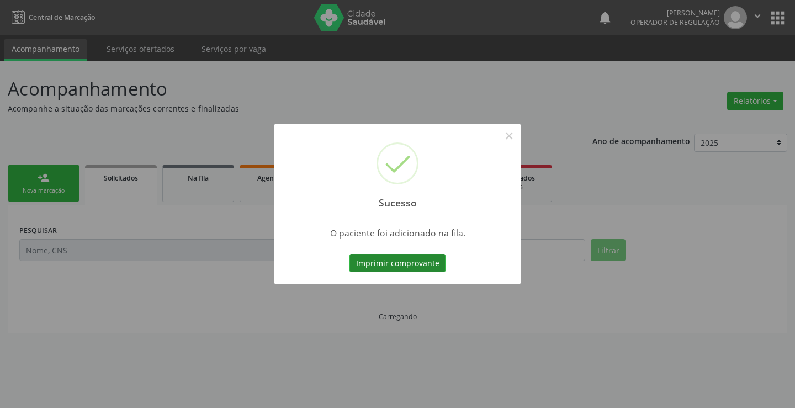
click at [386, 259] on button "Imprimir comprovante" at bounding box center [398, 263] width 96 height 19
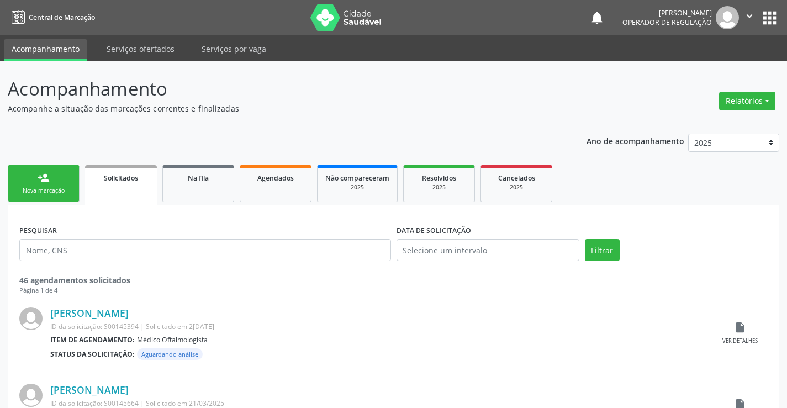
click at [49, 182] on div "person_add" at bounding box center [44, 178] width 12 height 12
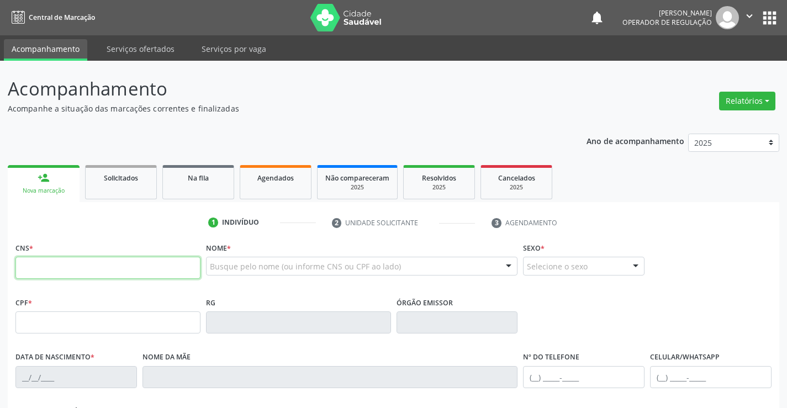
click at [68, 275] on input "text" at bounding box center [107, 268] width 185 height 22
type input "706 2045 1253 5561"
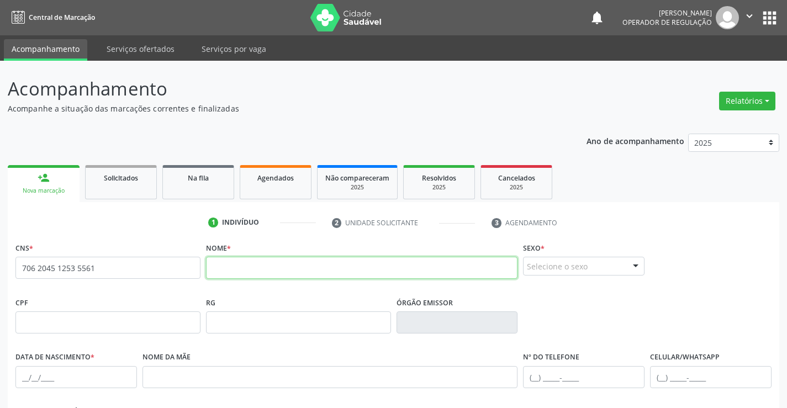
click at [233, 263] on input "text" at bounding box center [362, 268] width 312 height 22
type input "[PERSON_NAME]"
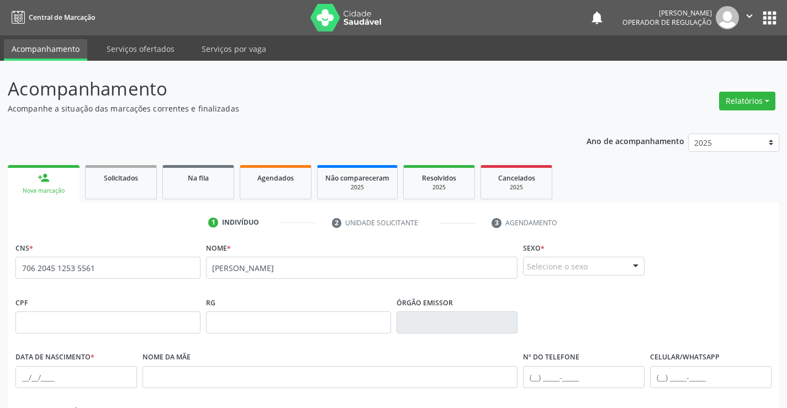
click at [576, 263] on div "Selecione o sexo" at bounding box center [584, 266] width 122 height 19
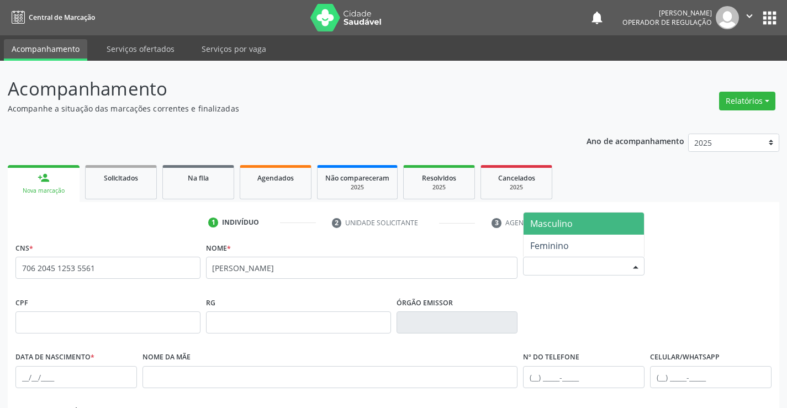
click at [576, 218] on span "Masculino" at bounding box center [584, 224] width 120 height 22
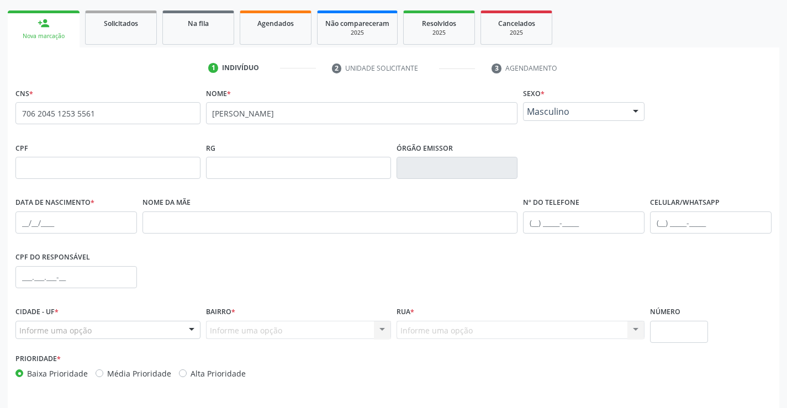
scroll to position [191, 0]
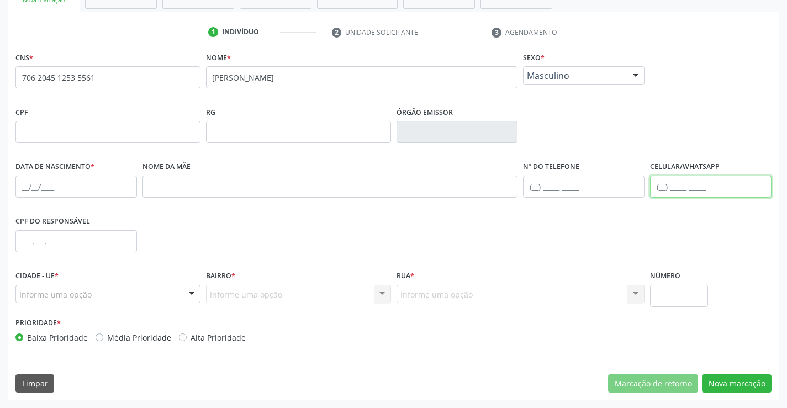
click at [682, 188] on input "text" at bounding box center [711, 187] width 122 height 22
type input "[PHONE_NUMBER]"
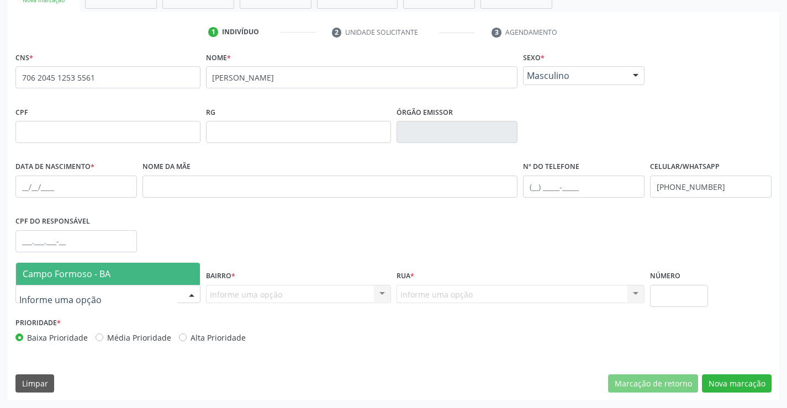
click at [107, 295] on div at bounding box center [107, 294] width 185 height 19
click at [105, 275] on span "Campo Formoso - BA" at bounding box center [67, 274] width 88 height 12
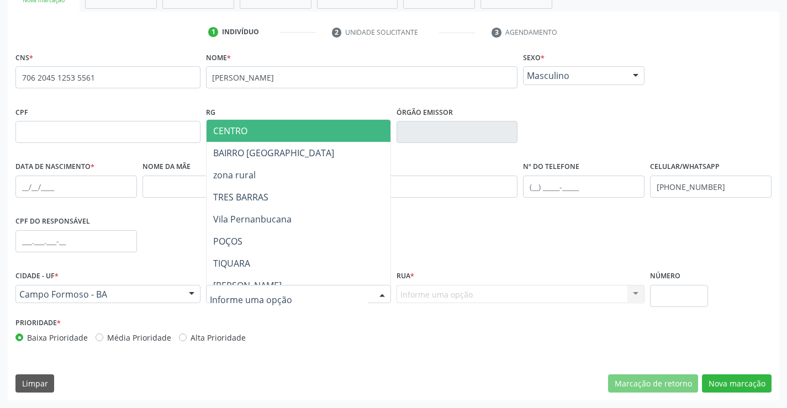
click at [262, 130] on span "CENTRO" at bounding box center [326, 131] width 239 height 22
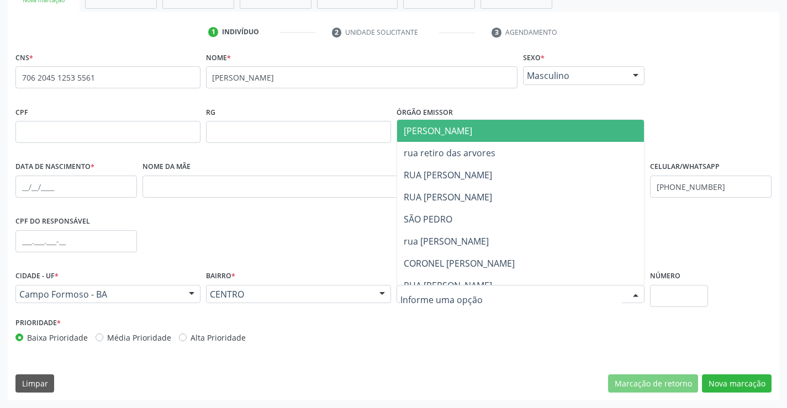
click at [488, 128] on span "[PERSON_NAME]" at bounding box center [530, 131] width 266 height 22
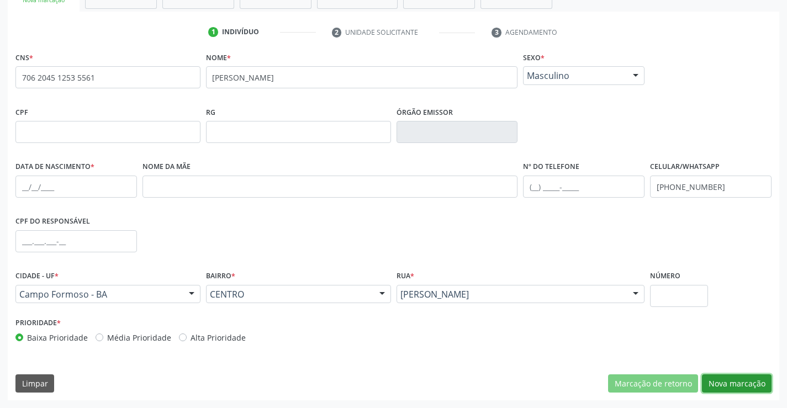
click at [736, 384] on button "Nova marcação" at bounding box center [737, 384] width 70 height 19
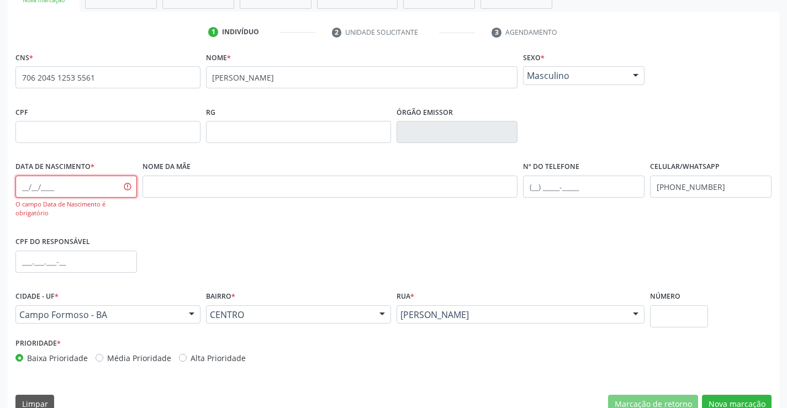
click at [59, 186] on input "text" at bounding box center [76, 187] width 122 height 22
type input "0[DATE]"
click at [736, 398] on button "Nova marcação" at bounding box center [737, 404] width 70 height 19
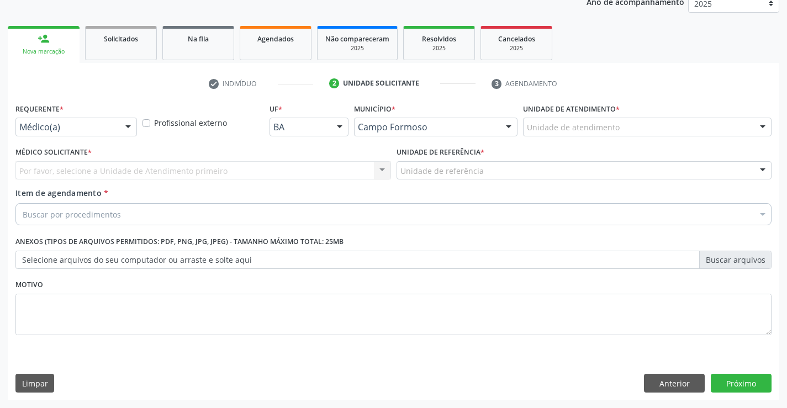
scroll to position [139, 0]
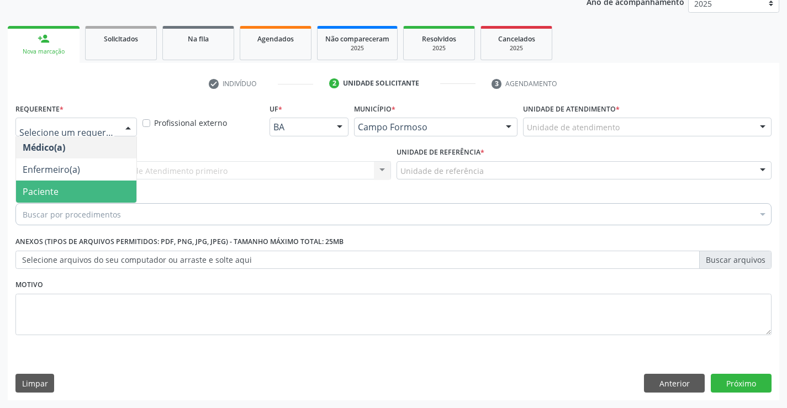
click at [65, 189] on span "Paciente" at bounding box center [76, 192] width 120 height 22
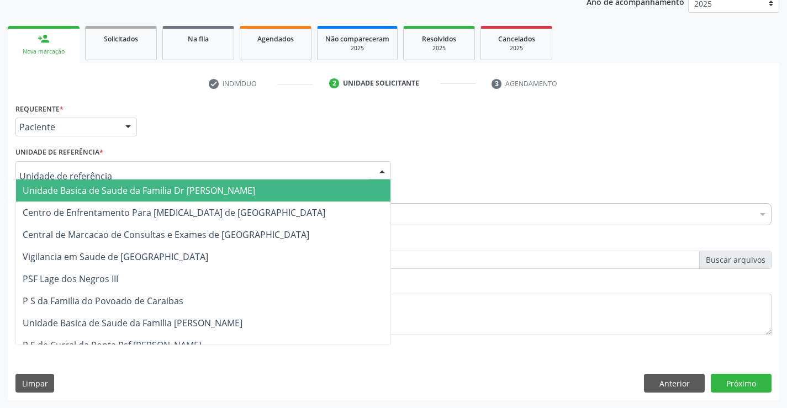
click at [83, 189] on span "Unidade Basica de Saude da Familia Dr [PERSON_NAME]" at bounding box center [139, 190] width 233 height 12
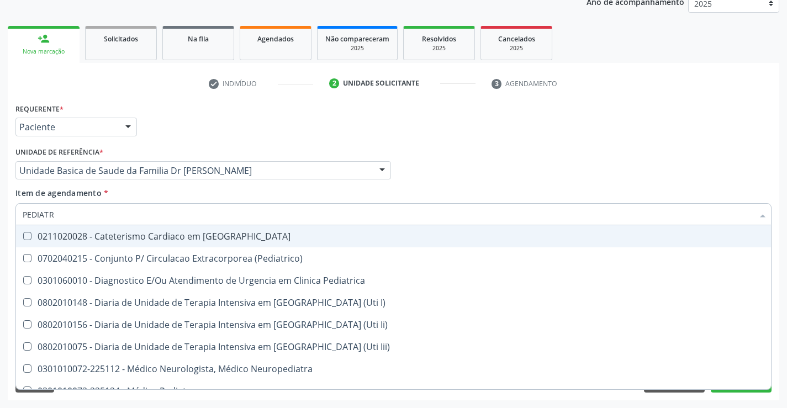
type input "PEDIATRA"
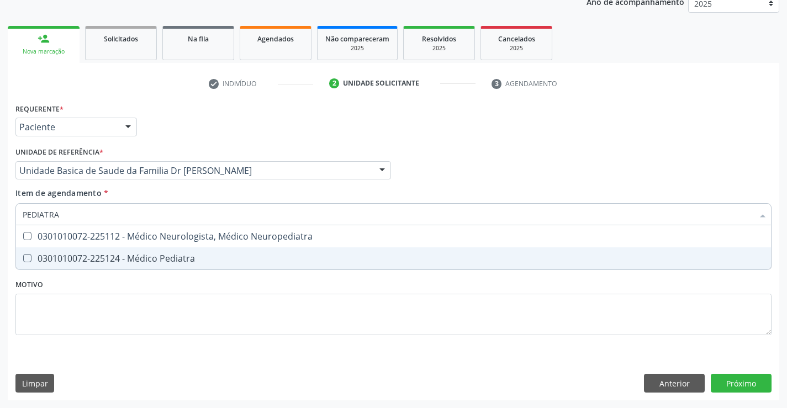
click at [168, 255] on div "0301010072-225124 - Médico Pediatra" at bounding box center [394, 258] width 742 height 9
checkbox Pediatra "true"
click at [745, 384] on div "Requerente * Paciente Médico(a) Enfermeiro(a) Paciente Nenhum resultado encontr…" at bounding box center [394, 251] width 772 height 300
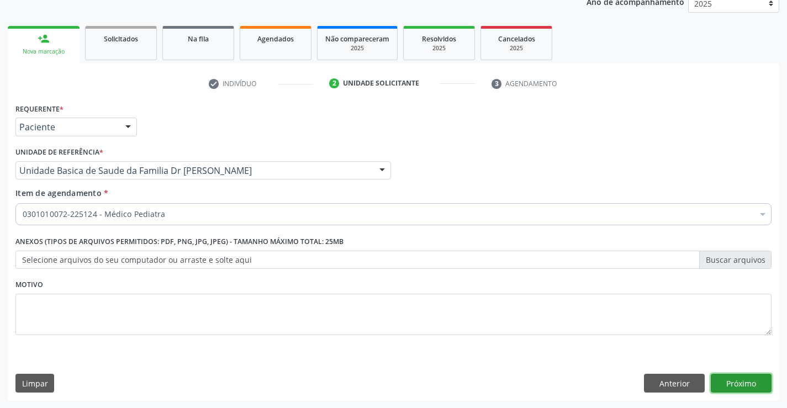
click at [745, 384] on button "Próximo" at bounding box center [741, 383] width 61 height 19
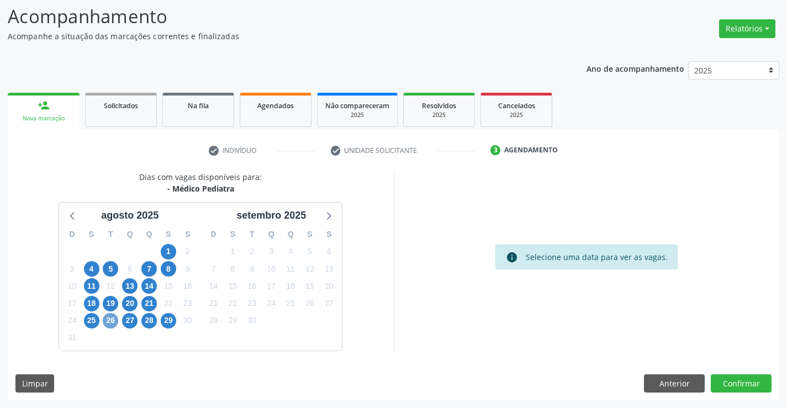
click at [112, 321] on span "26" at bounding box center [110, 320] width 15 height 15
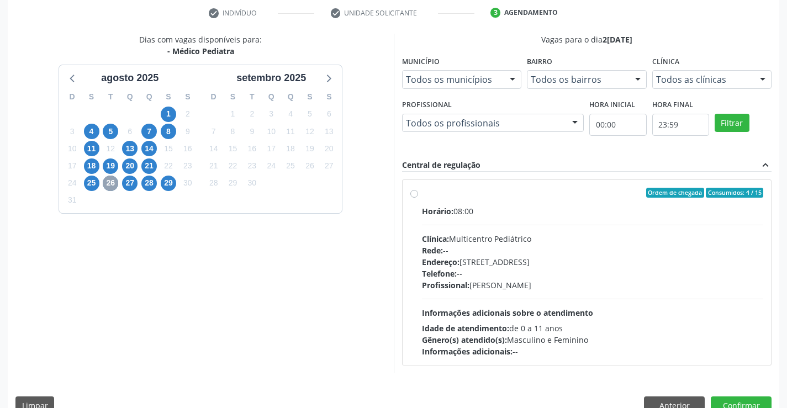
scroll to position [232, 0]
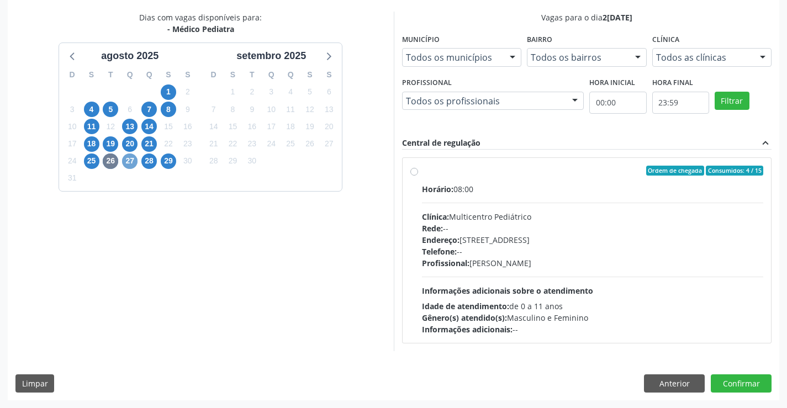
click at [133, 160] on span "27" at bounding box center [129, 161] width 15 height 15
click at [148, 158] on span "28" at bounding box center [148, 161] width 15 height 15
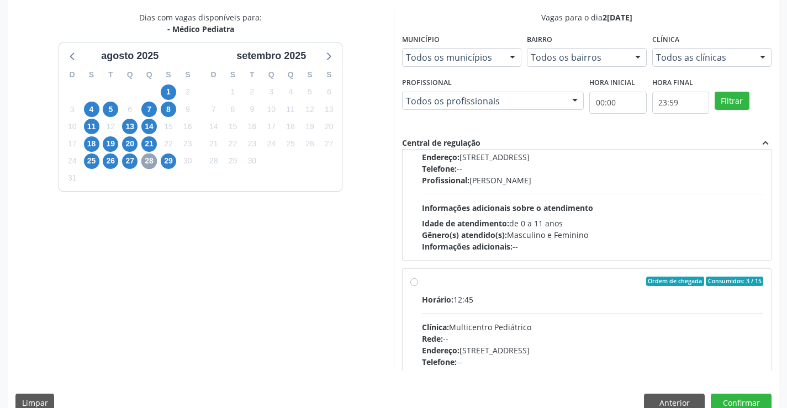
scroll to position [110, 0]
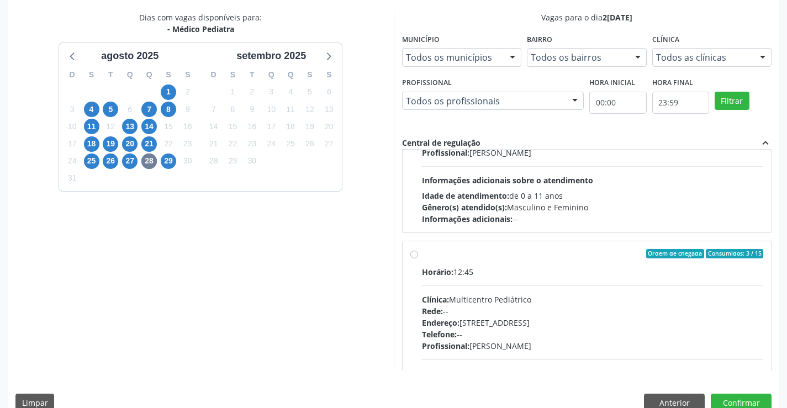
click at [515, 257] on div "Ordem de chegada Consumidos: 3 / 15" at bounding box center [593, 254] width 342 height 10
click at [418, 257] on input "Ordem de chegada Consumidos: 3 / 15 Horário: 12:45 Clínica: Multicentro Pediátr…" at bounding box center [414, 254] width 8 height 10
radio input "true"
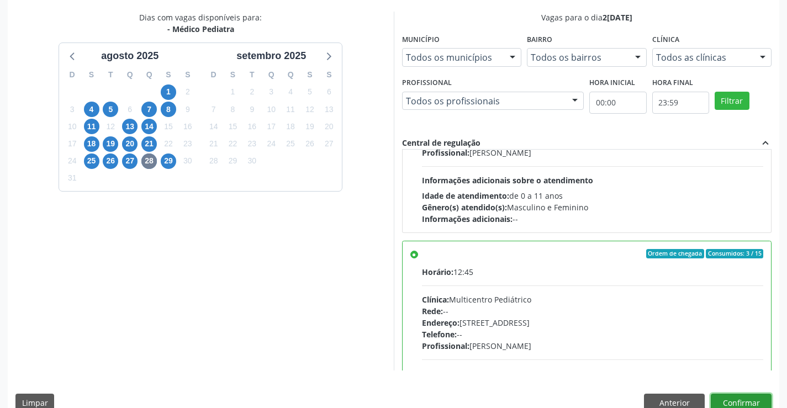
click at [740, 402] on button "Confirmar" at bounding box center [741, 403] width 61 height 19
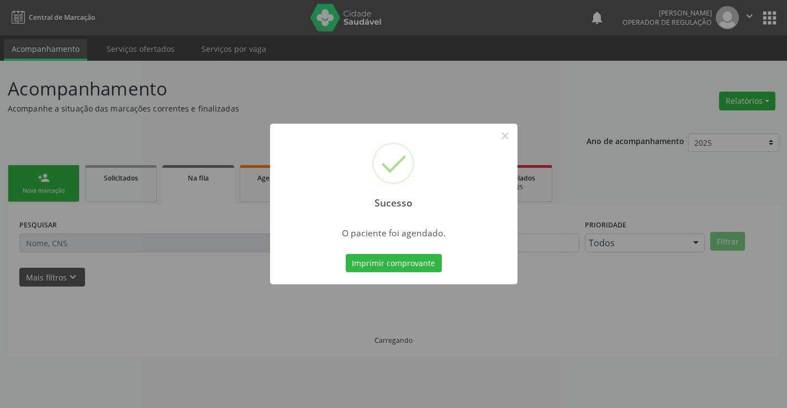
scroll to position [0, 0]
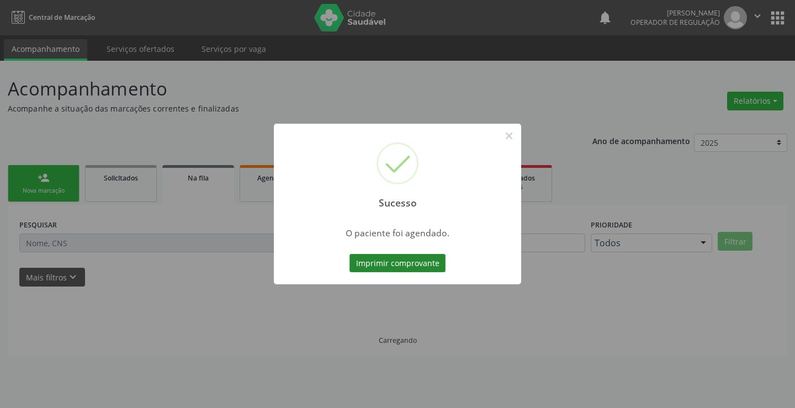
click at [410, 255] on button "Imprimir comprovante" at bounding box center [398, 263] width 96 height 19
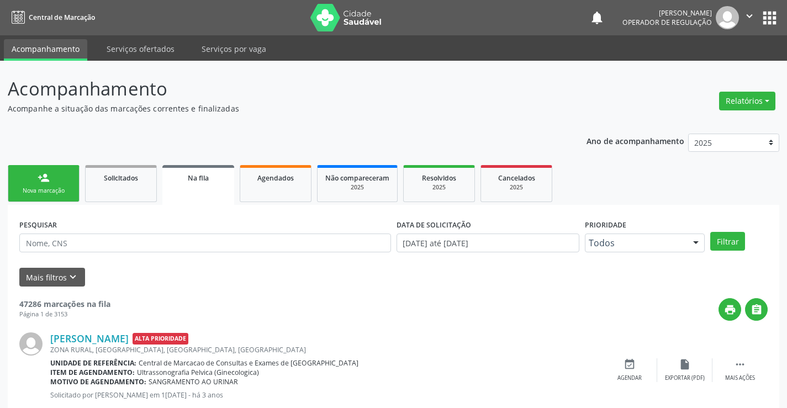
click at [45, 182] on div "person_add" at bounding box center [44, 178] width 12 height 12
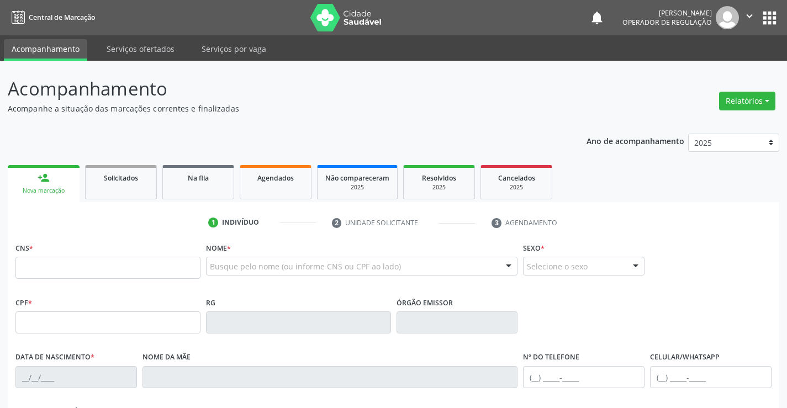
click at [755, 16] on icon "" at bounding box center [749, 16] width 12 height 12
click at [721, 64] on link "Sair" at bounding box center [721, 67] width 76 height 15
